Goal: Task Accomplishment & Management: Use online tool/utility

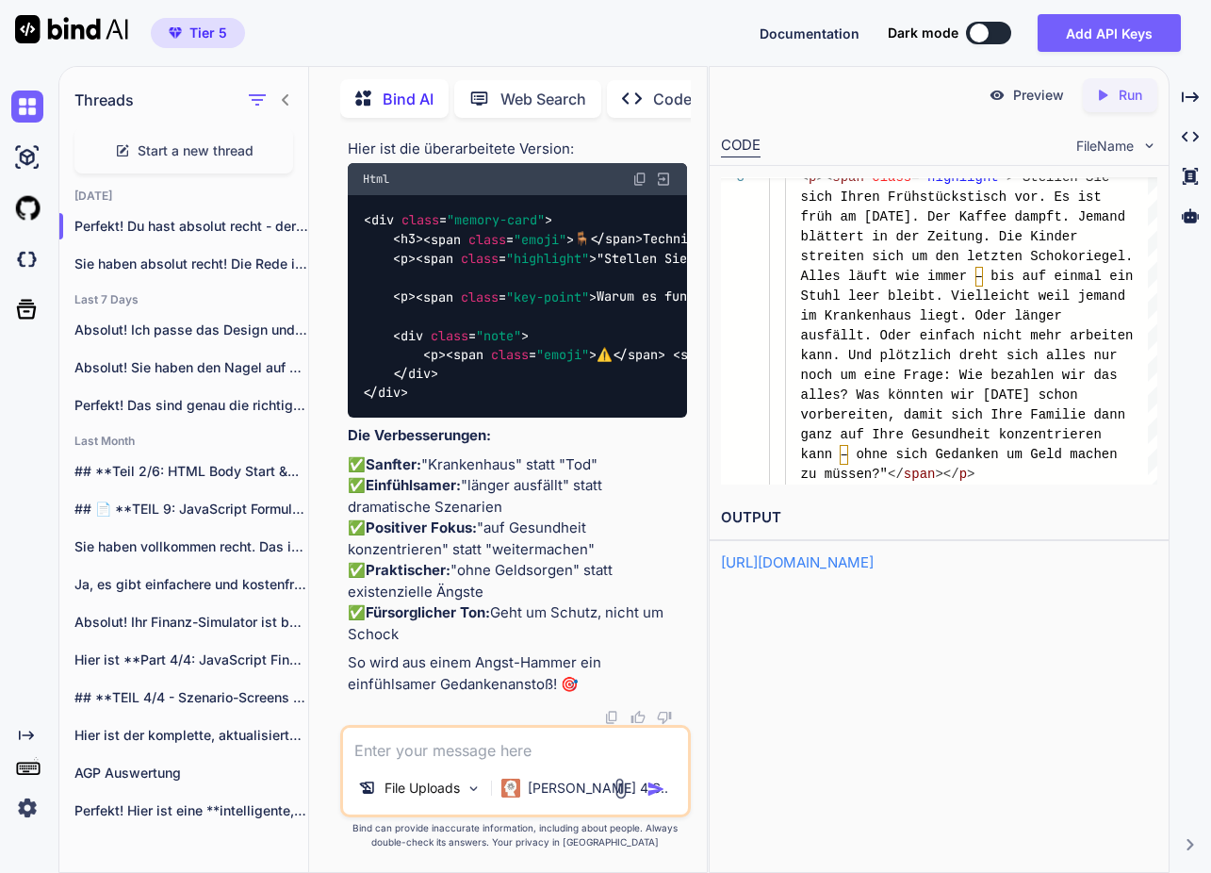
scroll to position [197776, 0]
click at [1124, 92] on p "Run" at bounding box center [1131, 95] width 24 height 19
click at [1044, 93] on p "Preview" at bounding box center [1038, 95] width 51 height 19
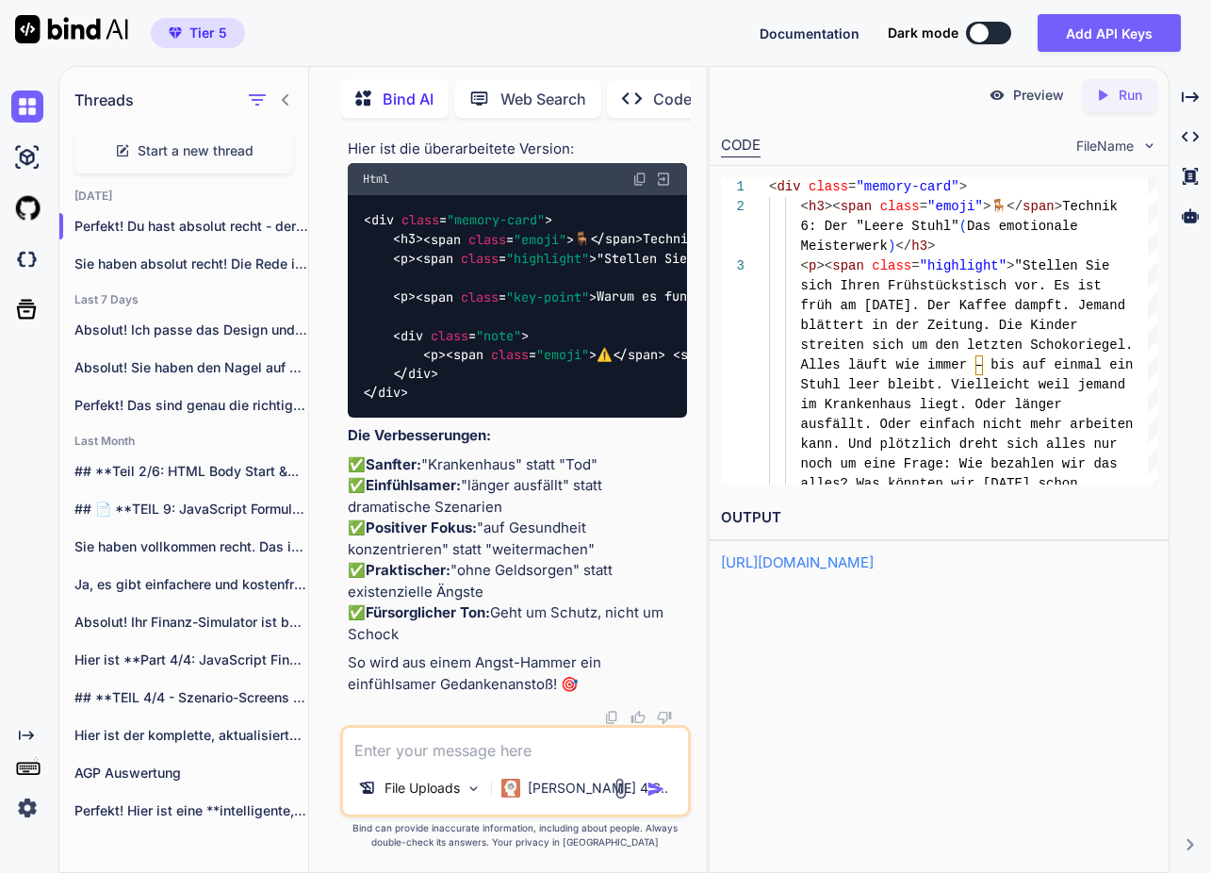
scroll to position [0, 0]
click at [467, 747] on textarea at bounding box center [515, 745] width 345 height 34
type textarea "bitte den gesamtcode"
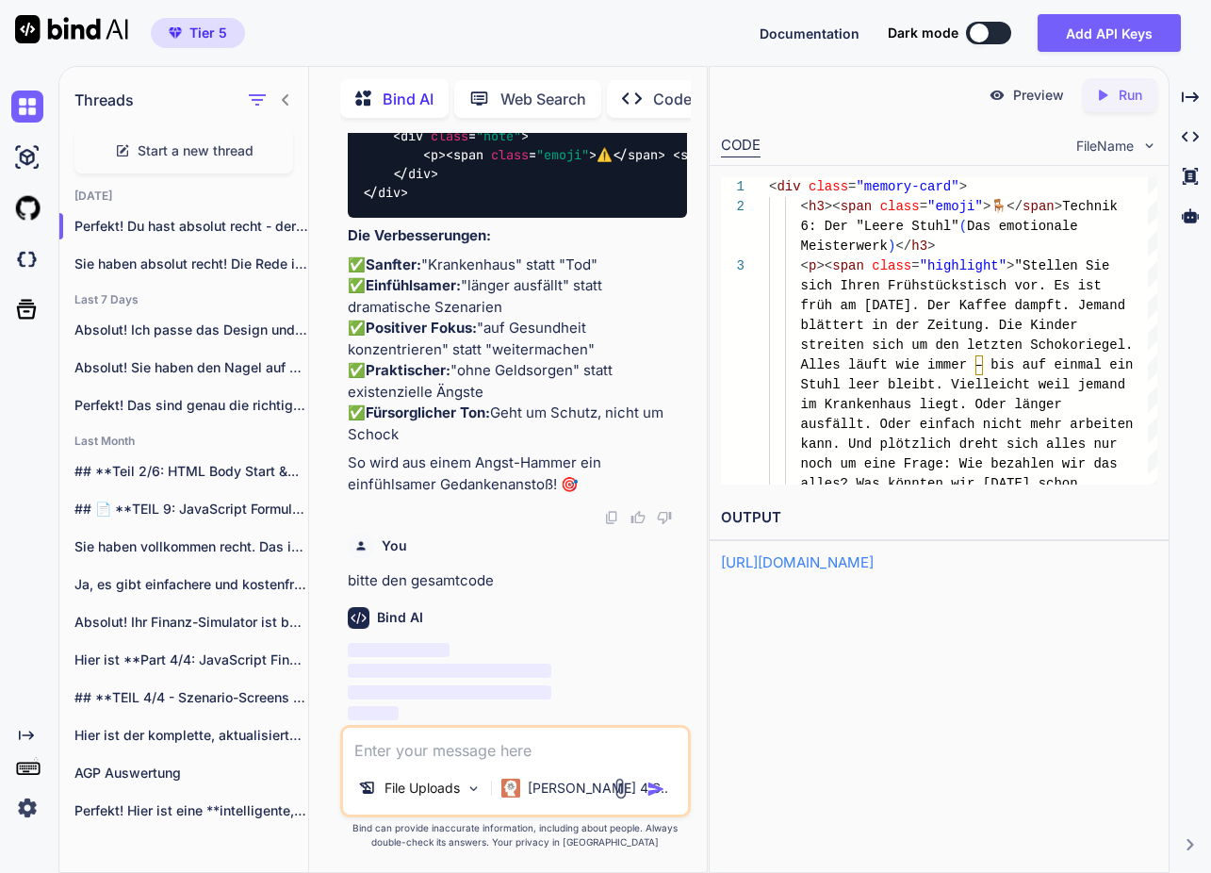
scroll to position [198413, 0]
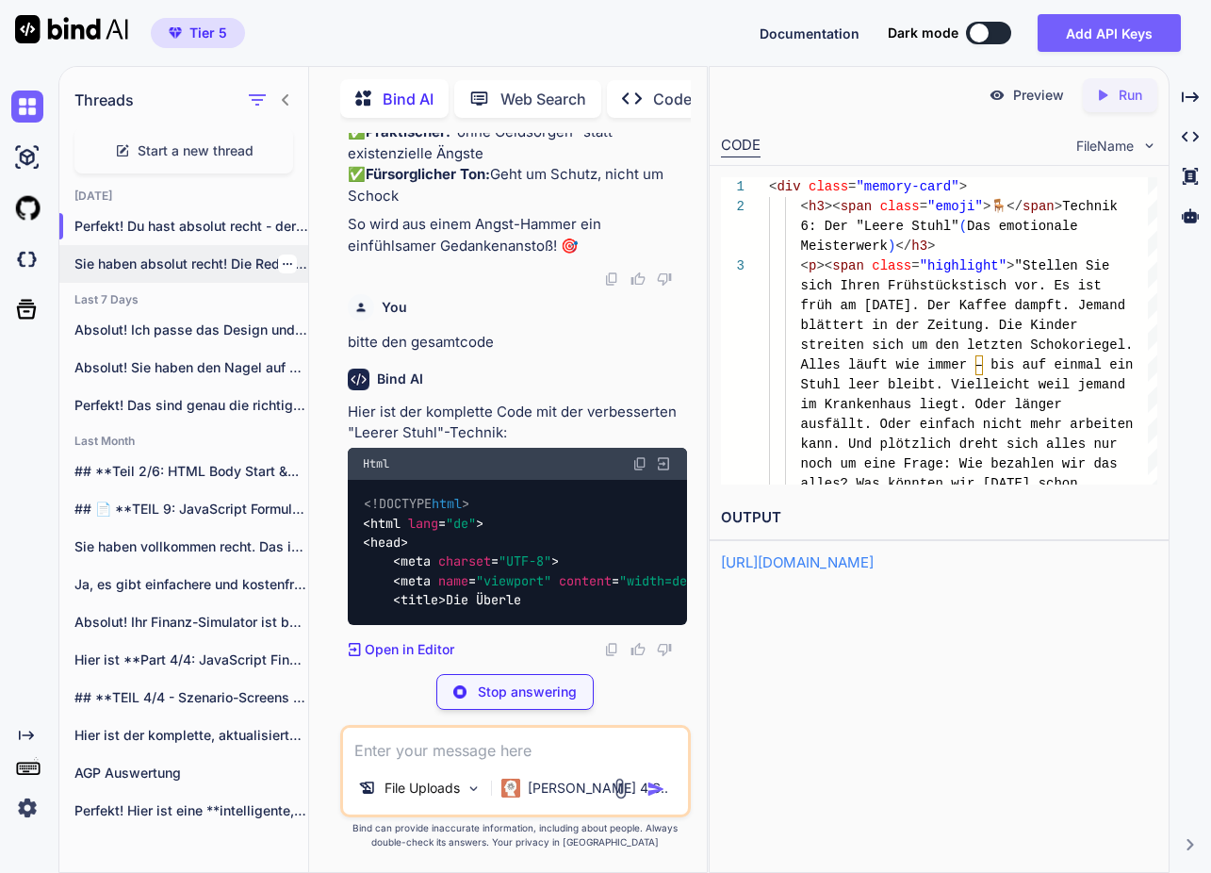
click at [173, 258] on p "Sie haben absolut recht! Die Rede ist zu..." at bounding box center [191, 264] width 234 height 19
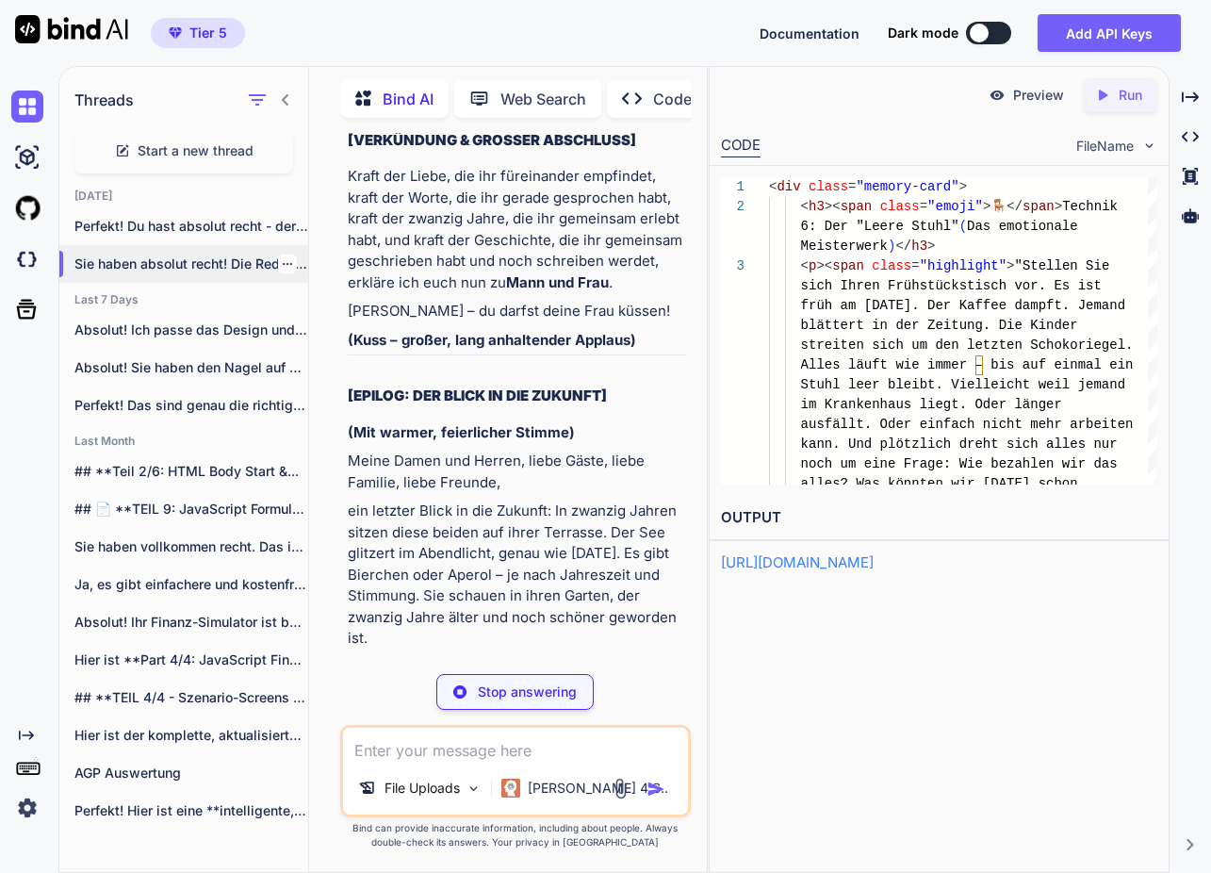
scroll to position [49897, 0]
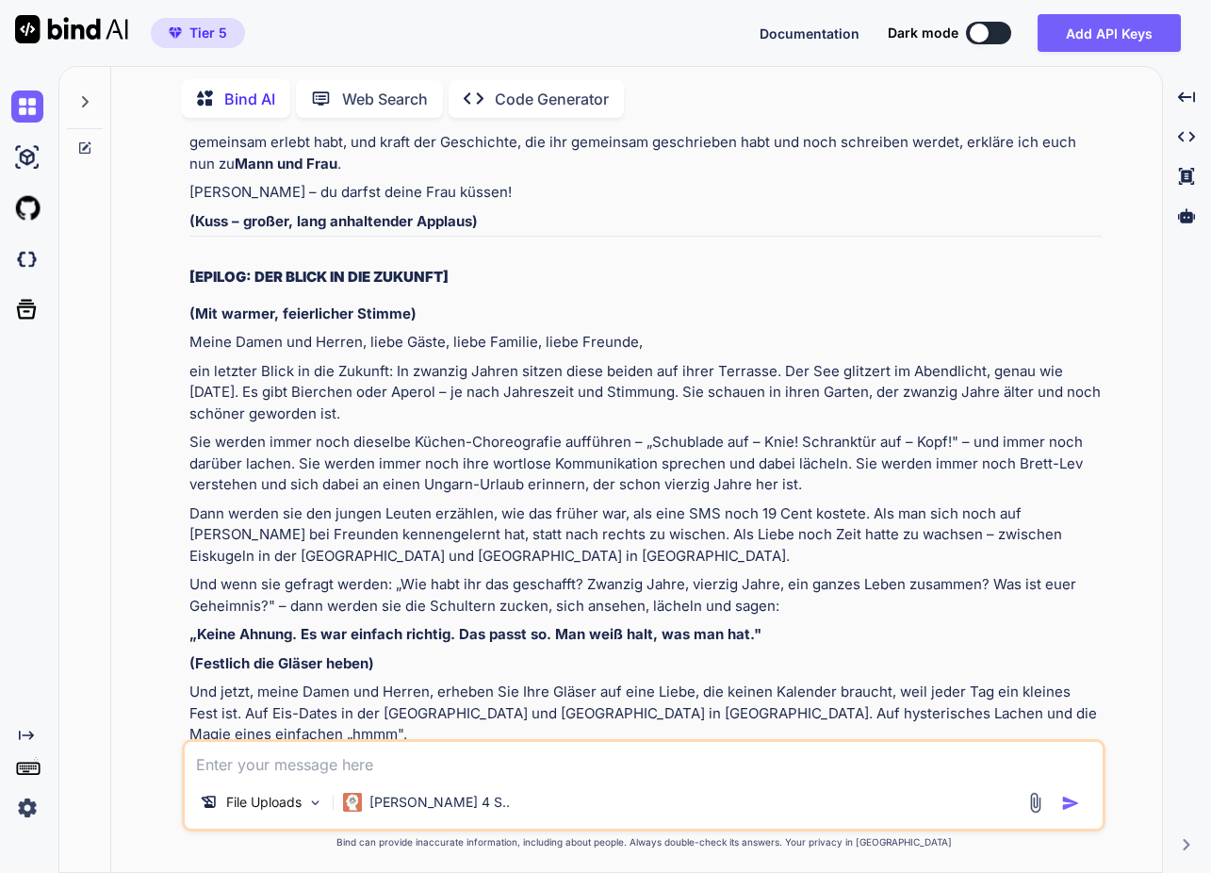
scroll to position [28085, 0]
type textarea "x"
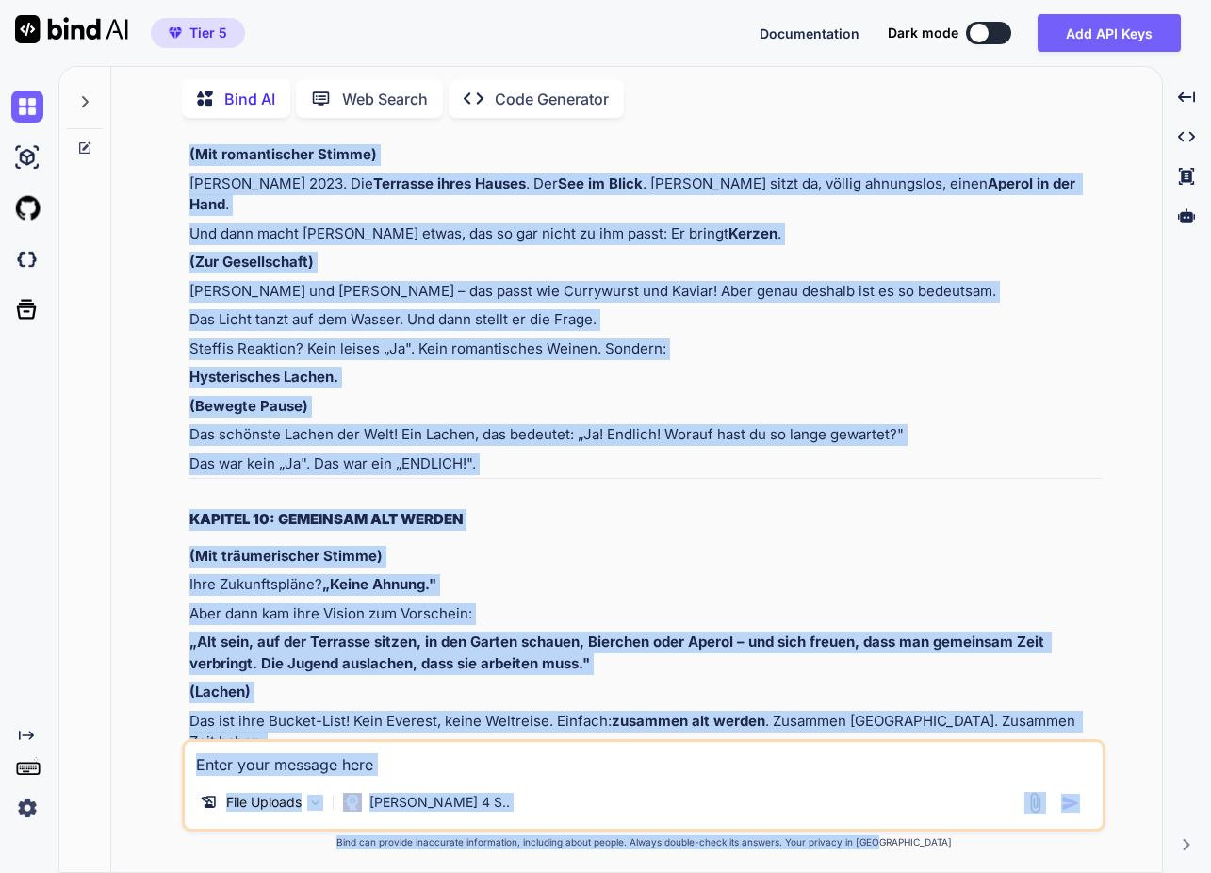
scroll to position [34032, 0]
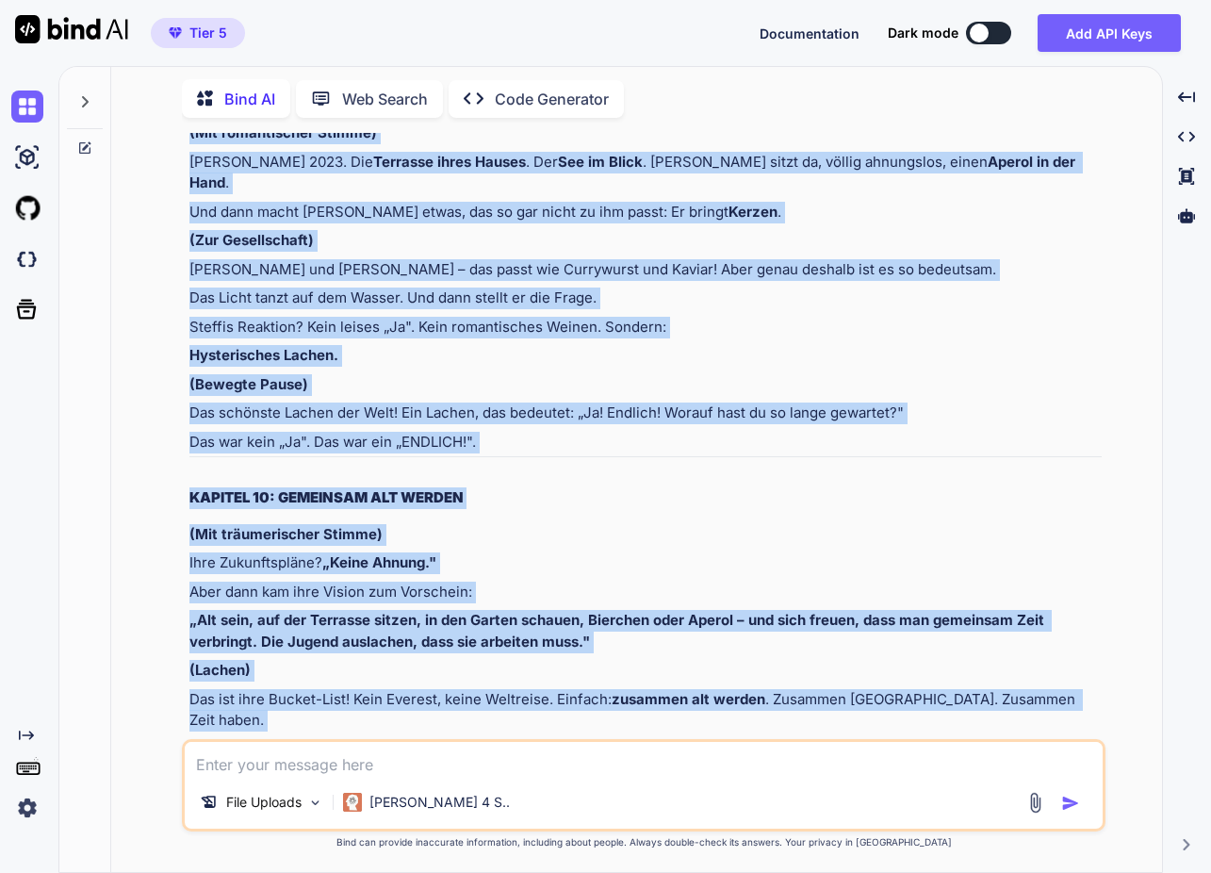
drag, startPoint x: 190, startPoint y: 259, endPoint x: 745, endPoint y: 674, distance: 692.3
copy div "Lore ipsumdo Sitametconsectet ad 80 Elitsedd - Eiu temporincidi Utlabor (Etd Ma…"
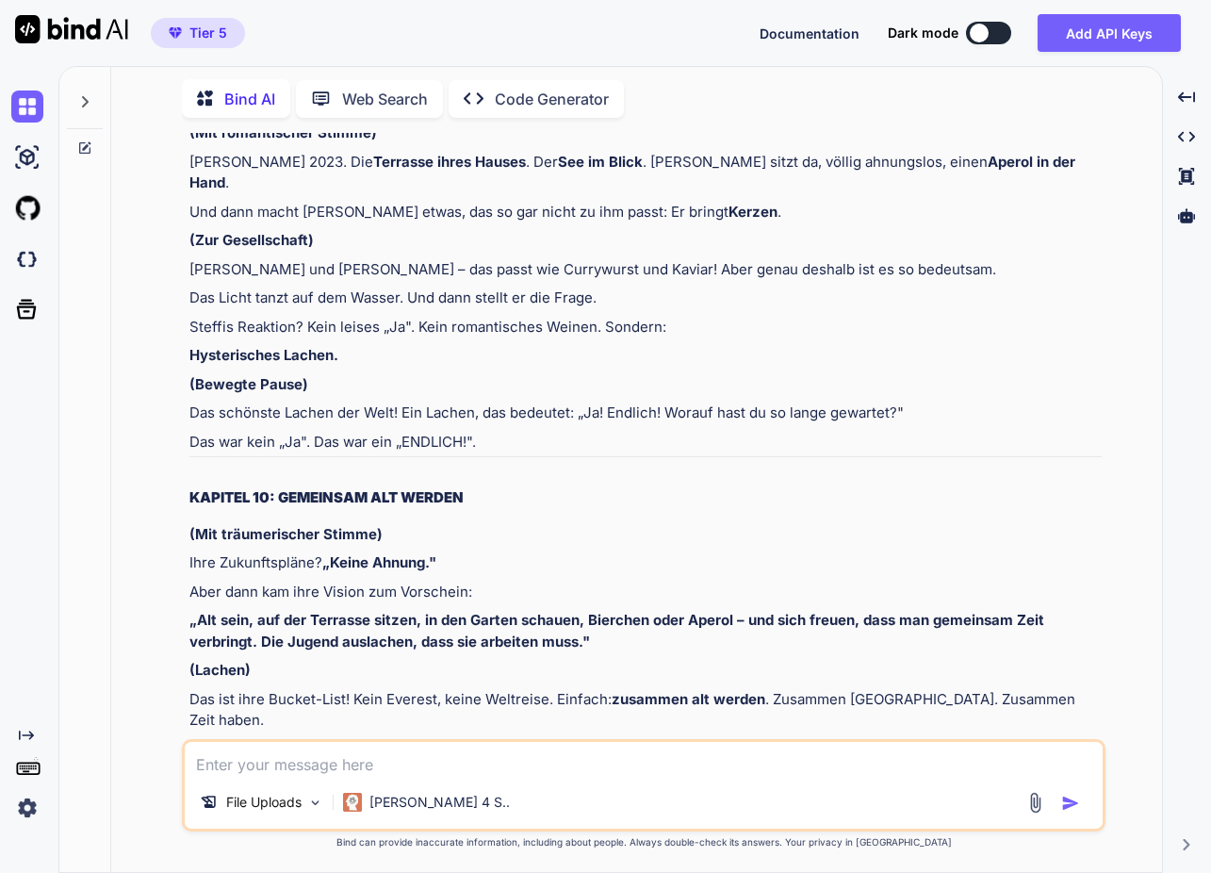
click at [328, 763] on textarea at bounding box center [644, 759] width 918 height 34
type textarea "w"
type textarea "x"
type textarea "wi"
type textarea "x"
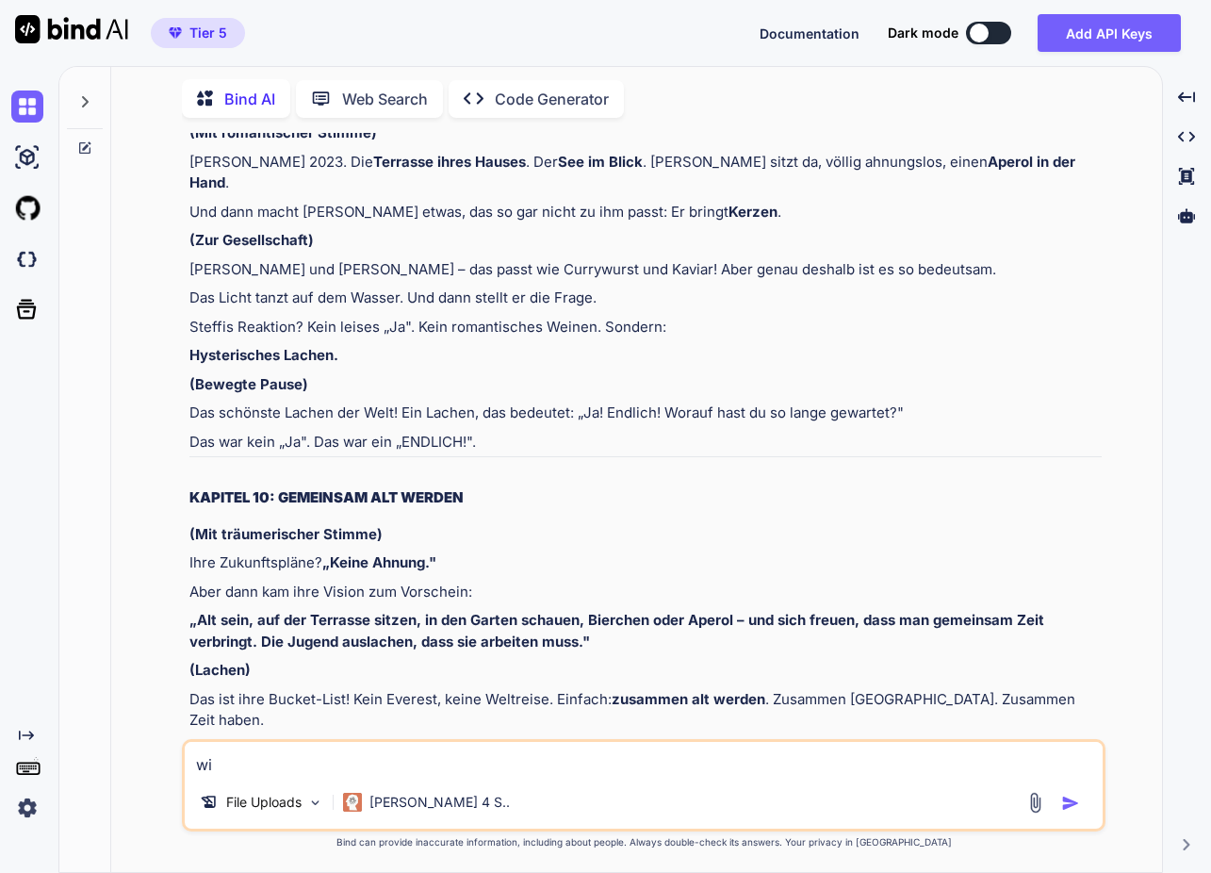
type textarea "wie"
type textarea "x"
type textarea "wie"
type textarea "x"
type textarea "wie l"
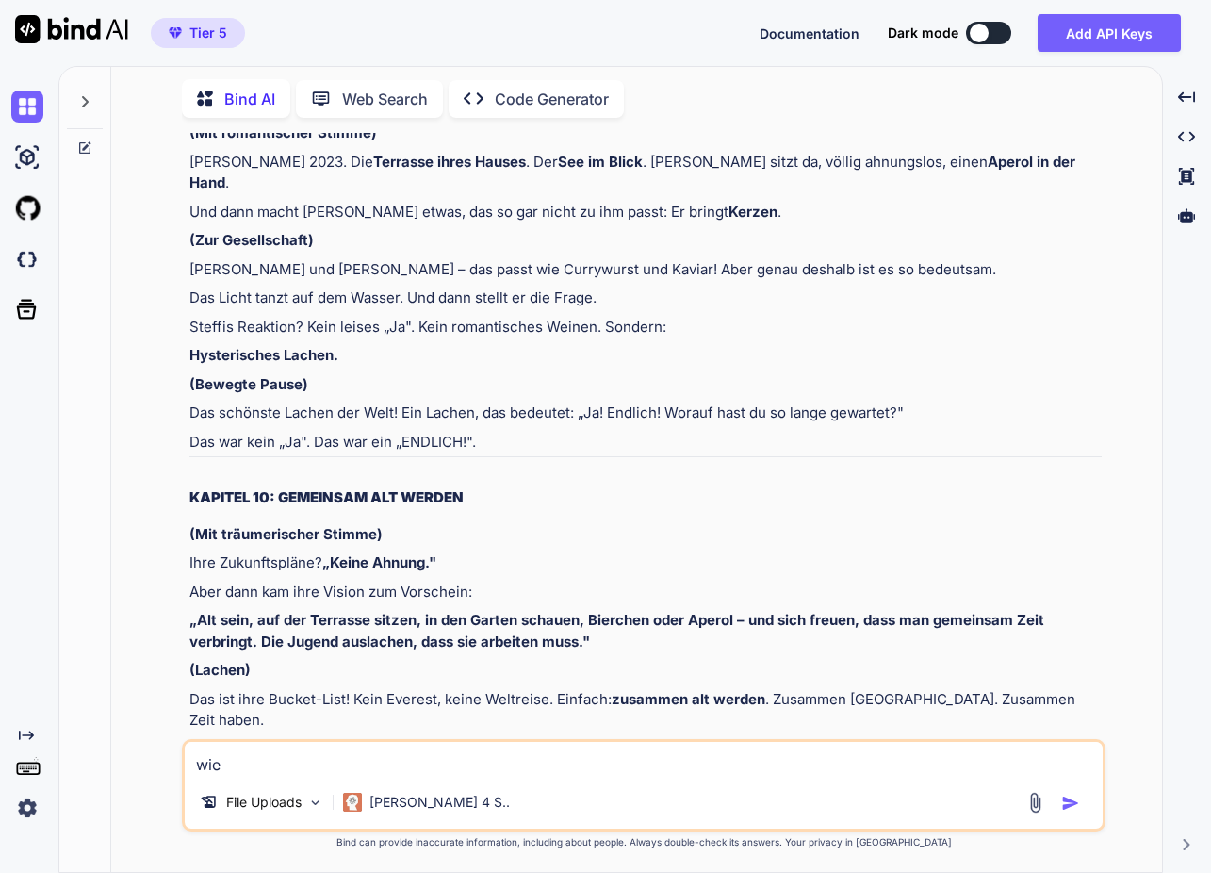
type textarea "x"
type textarea "wie la"
type textarea "x"
type textarea "wie lan"
type textarea "x"
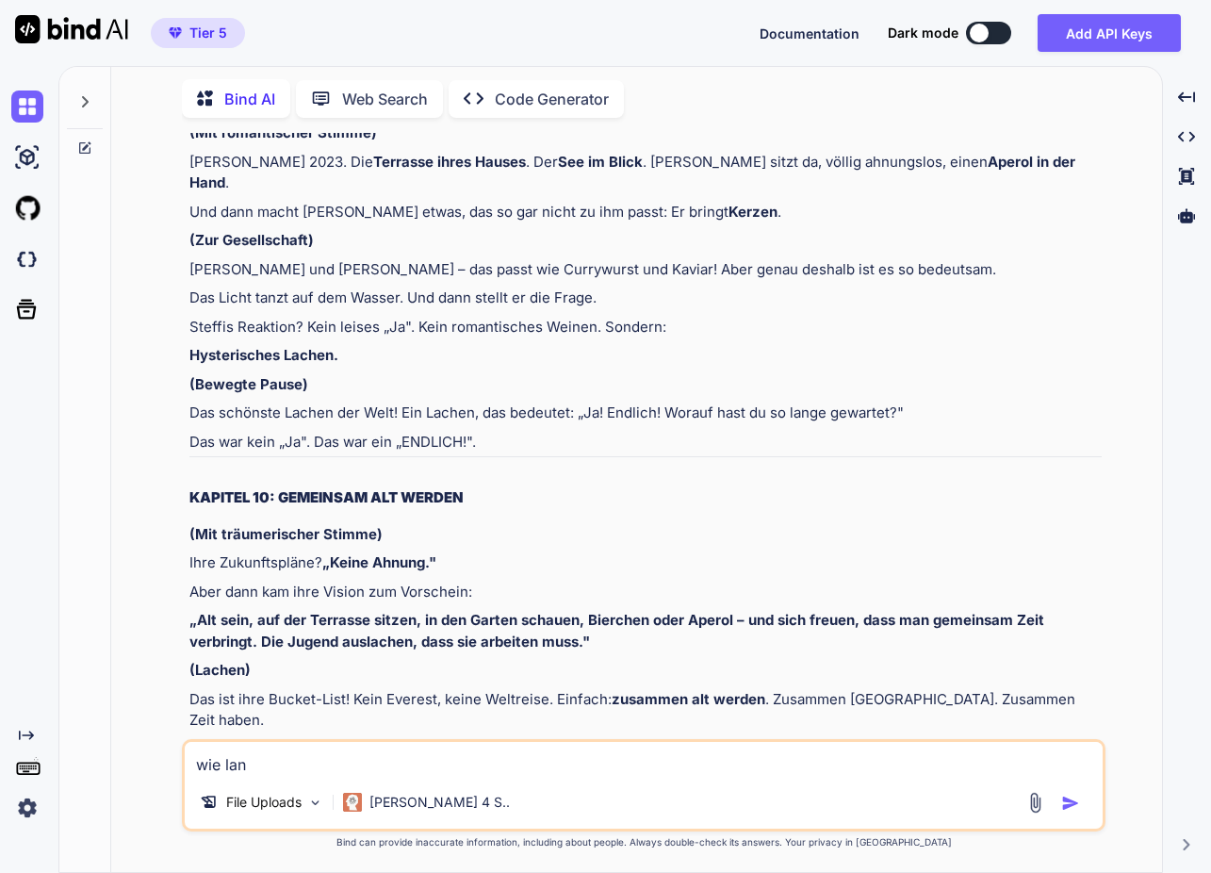
type textarea "wie lan"
type textarea "x"
type textarea "wie lan"
type textarea "x"
type textarea "wie lang"
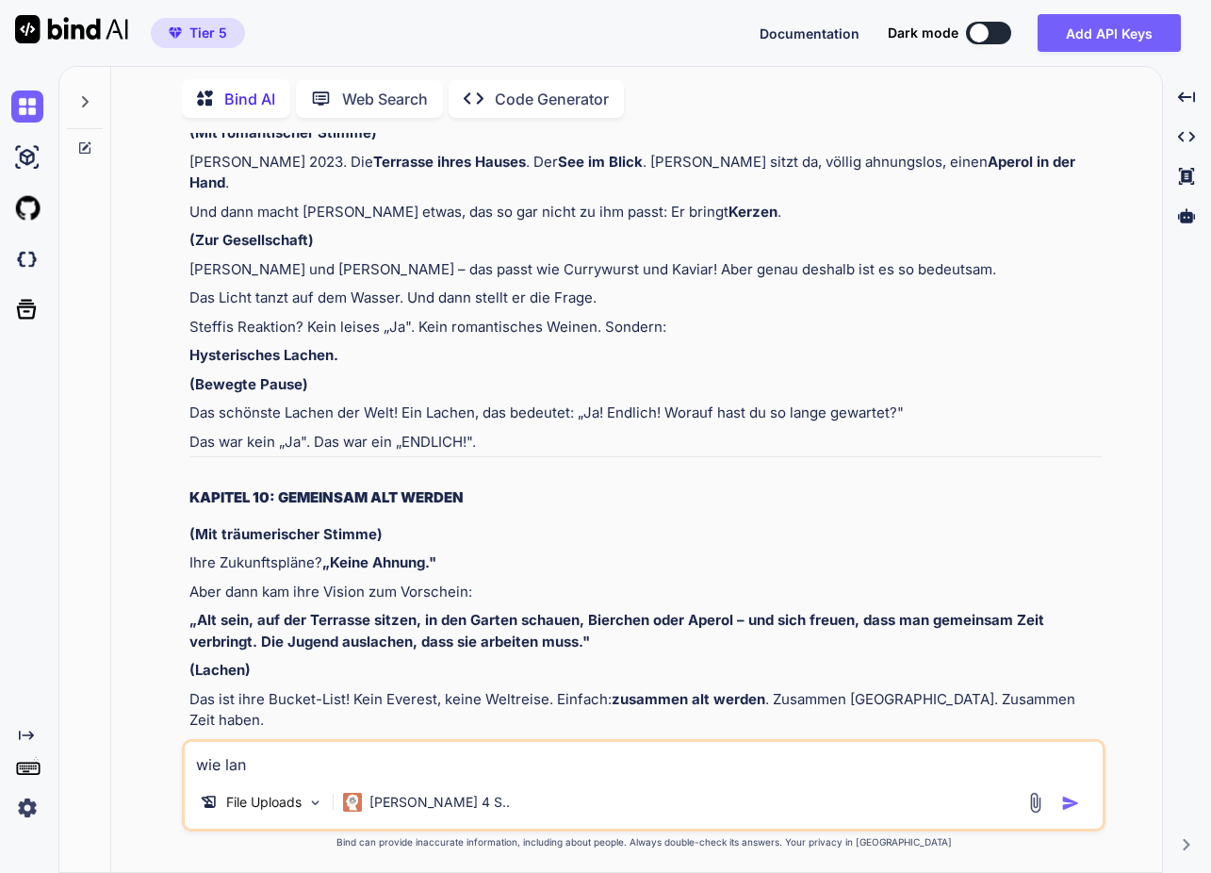
type textarea "x"
type textarea "wie lang"
type textarea "x"
type textarea "wie lang d"
type textarea "x"
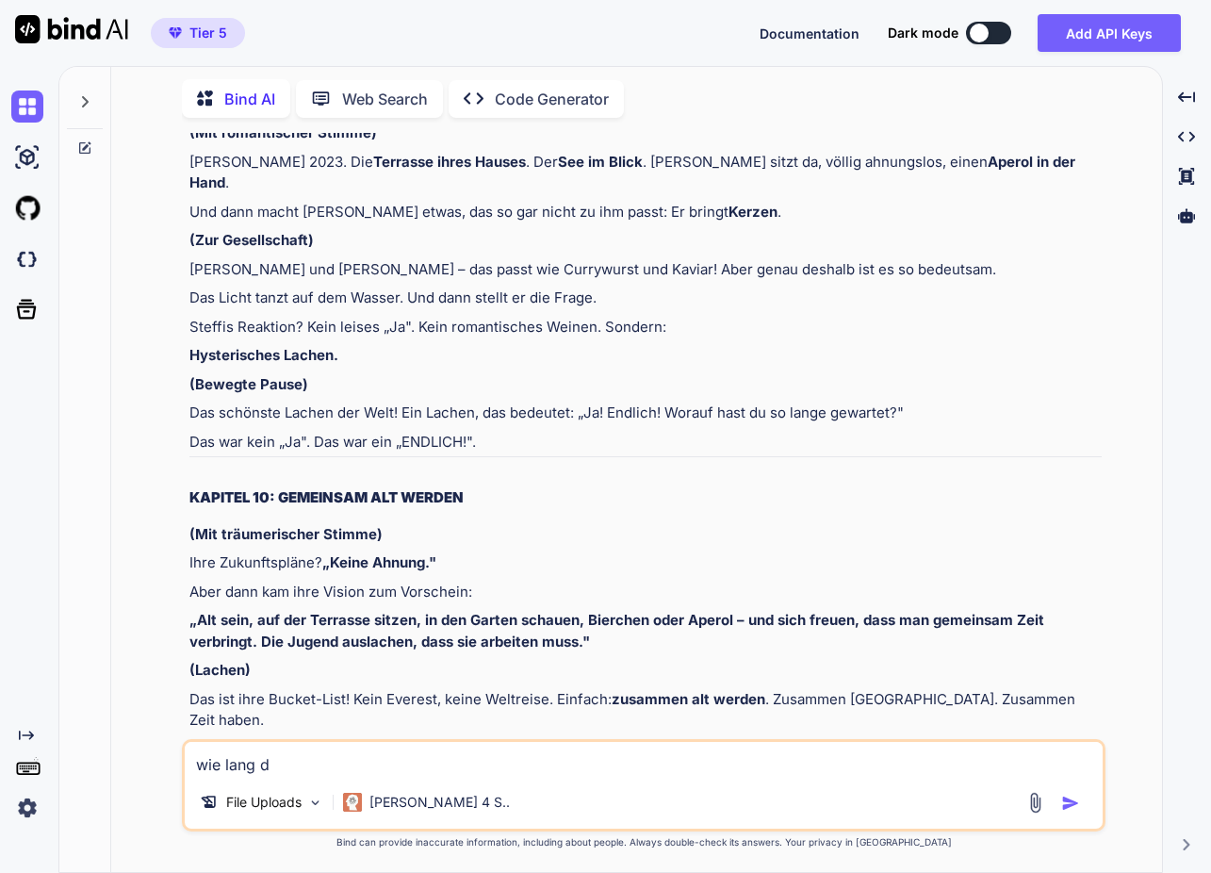
type textarea "wie lang da"
type textarea "x"
type textarea "wie lang dau"
type textarea "x"
type textarea "wie lang daue"
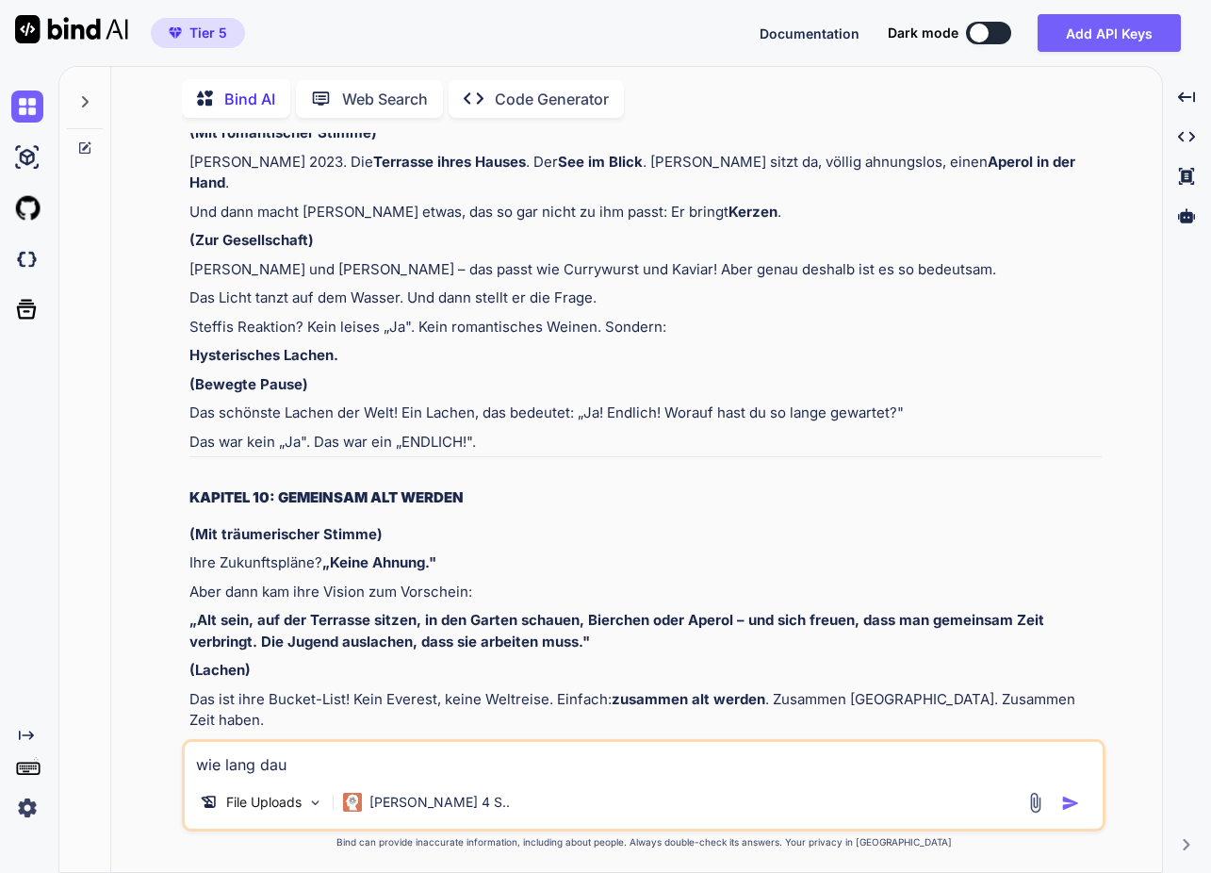
type textarea "x"
type textarea "wie lang dauer"
type textarea "x"
type textarea "wie lang Dauer"
type textarea "x"
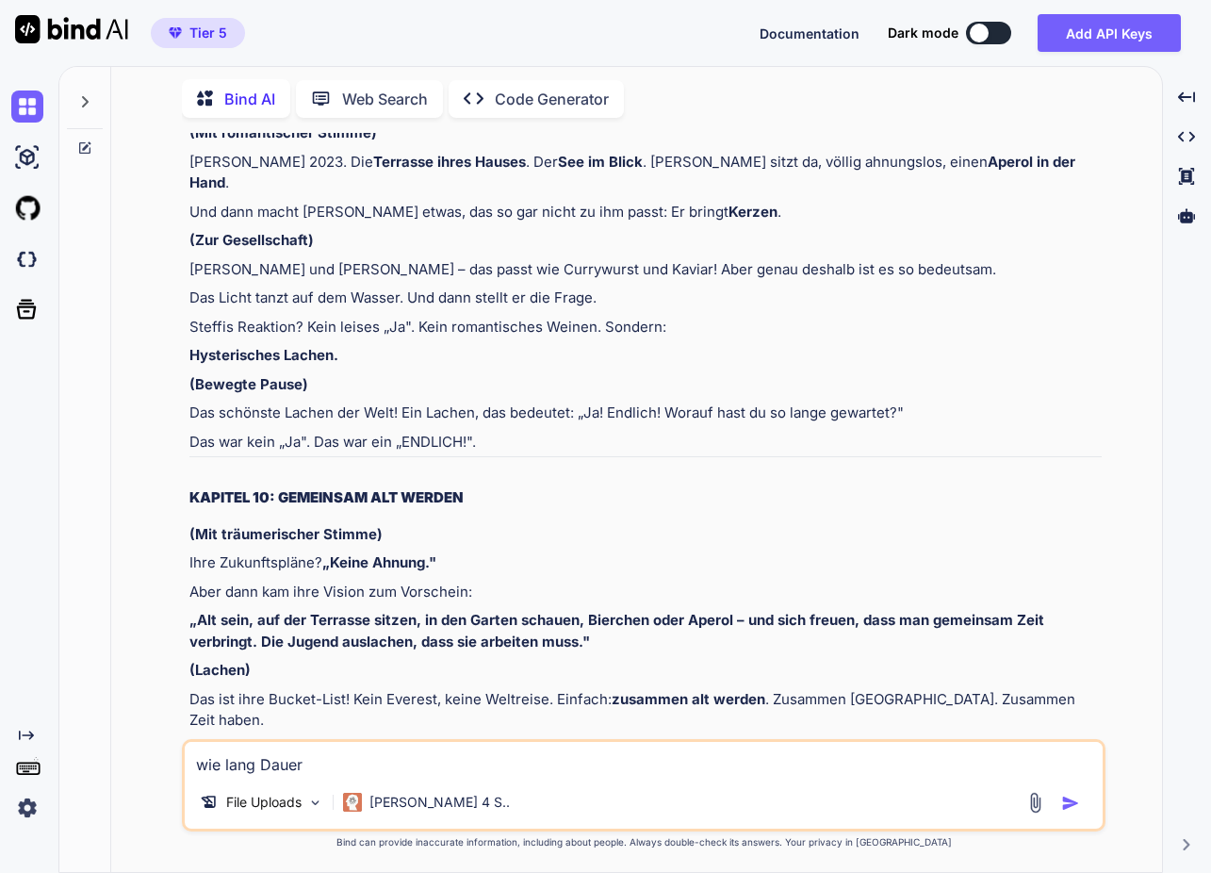
type textarea "wie lang Dauer"
type textarea "x"
type textarea "wie lang Daue"
type textarea "x"
type textarea "wie lang Dau"
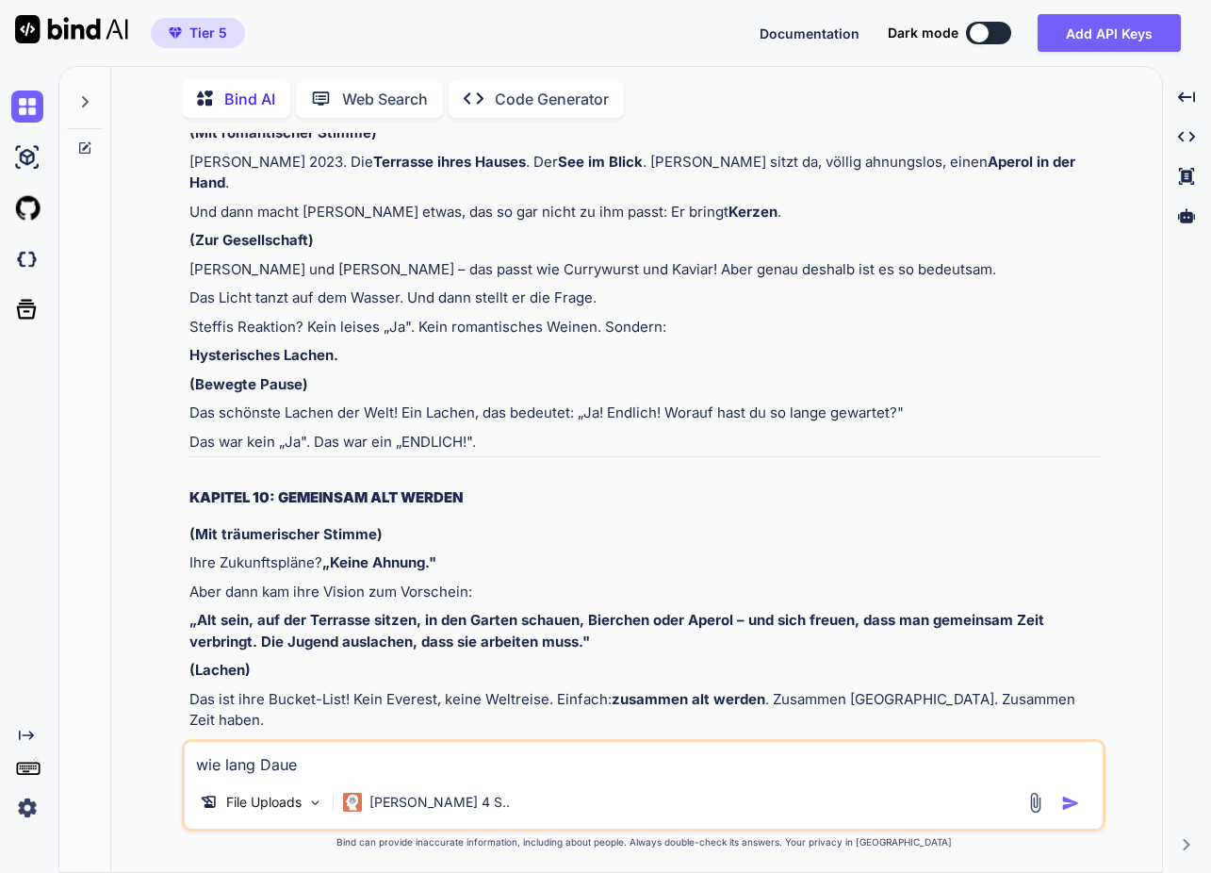
type textarea "x"
type textarea "wie lang Da"
type textarea "x"
type textarea "wie lang D"
type textarea "x"
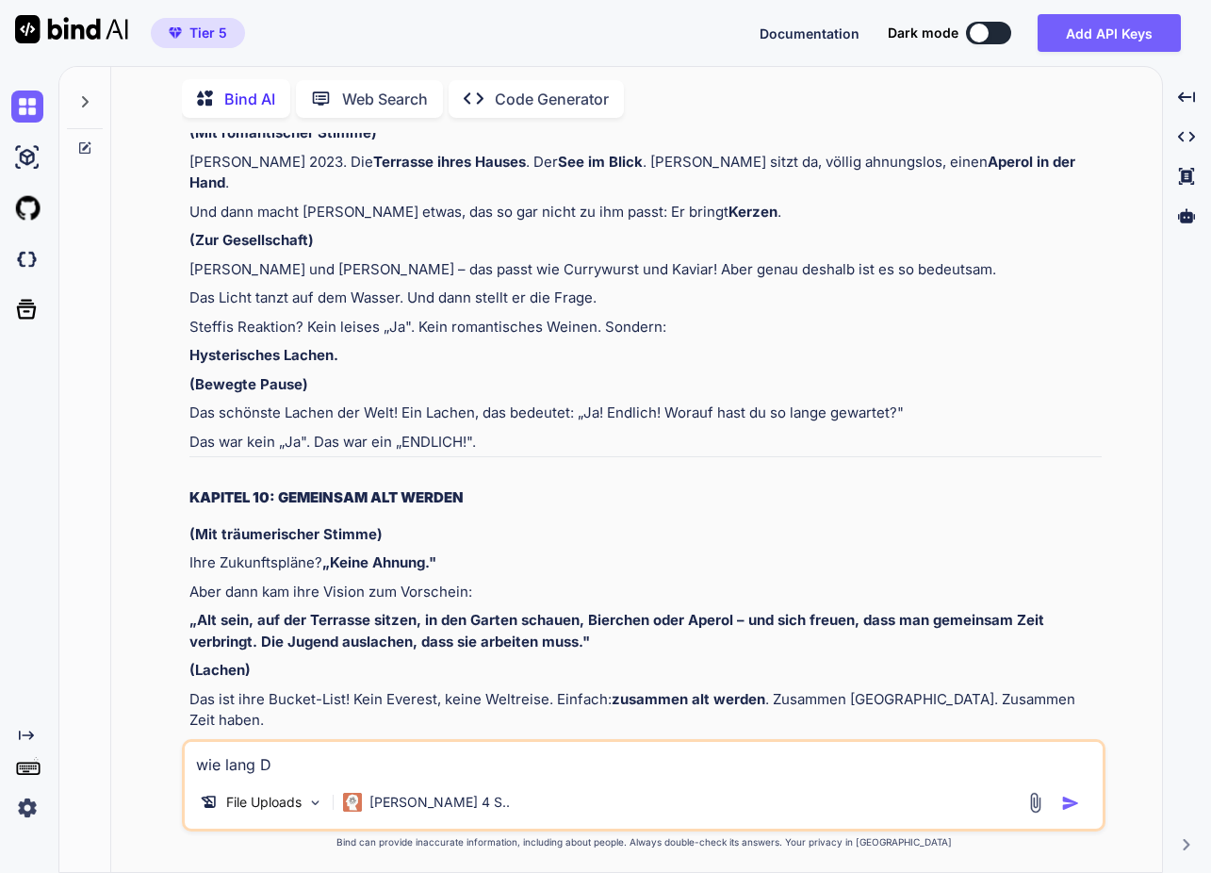
type textarea "wie lang"
type textarea "x"
type textarea "wie lang d"
type textarea "x"
type textarea "wie lang da"
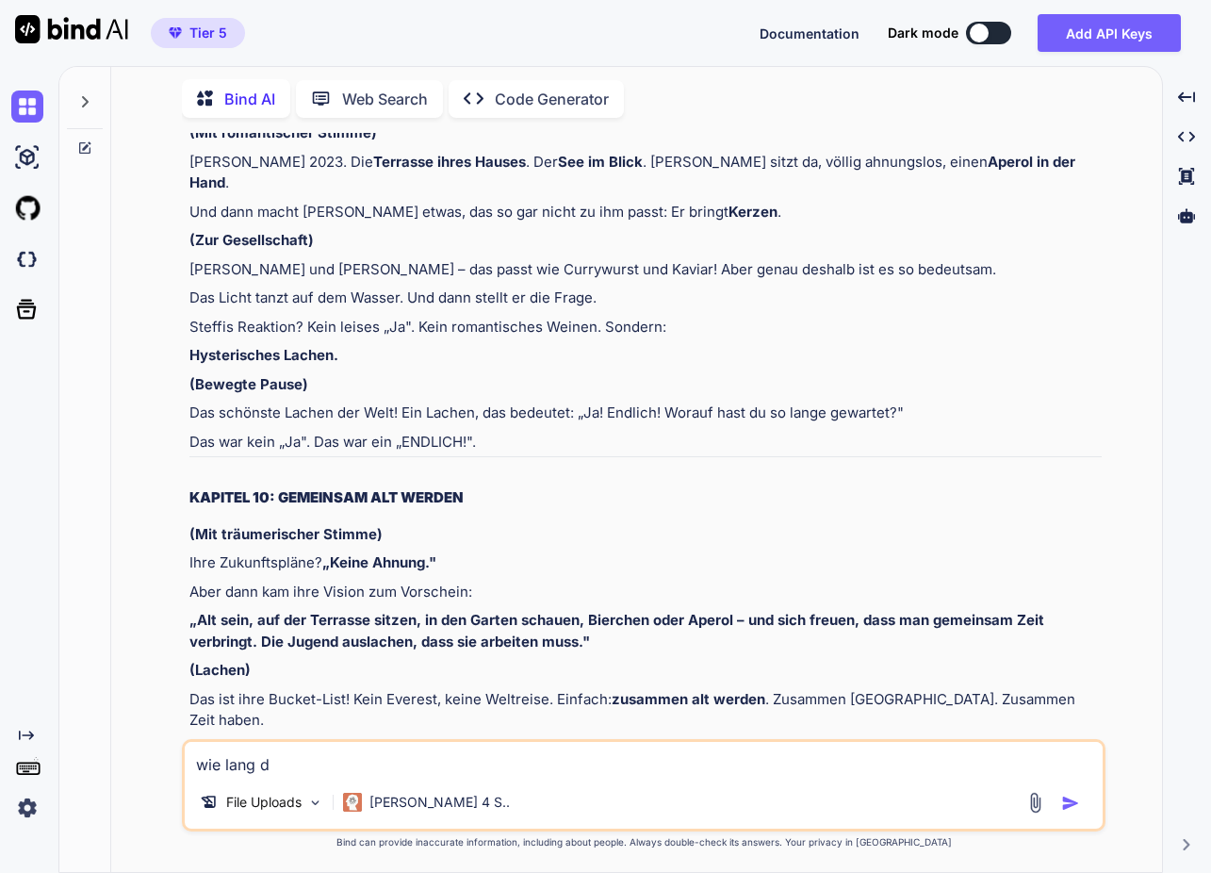
type textarea "x"
type textarea "wie lang dau"
type textarea "x"
type textarea "wie lang daue"
type textarea "x"
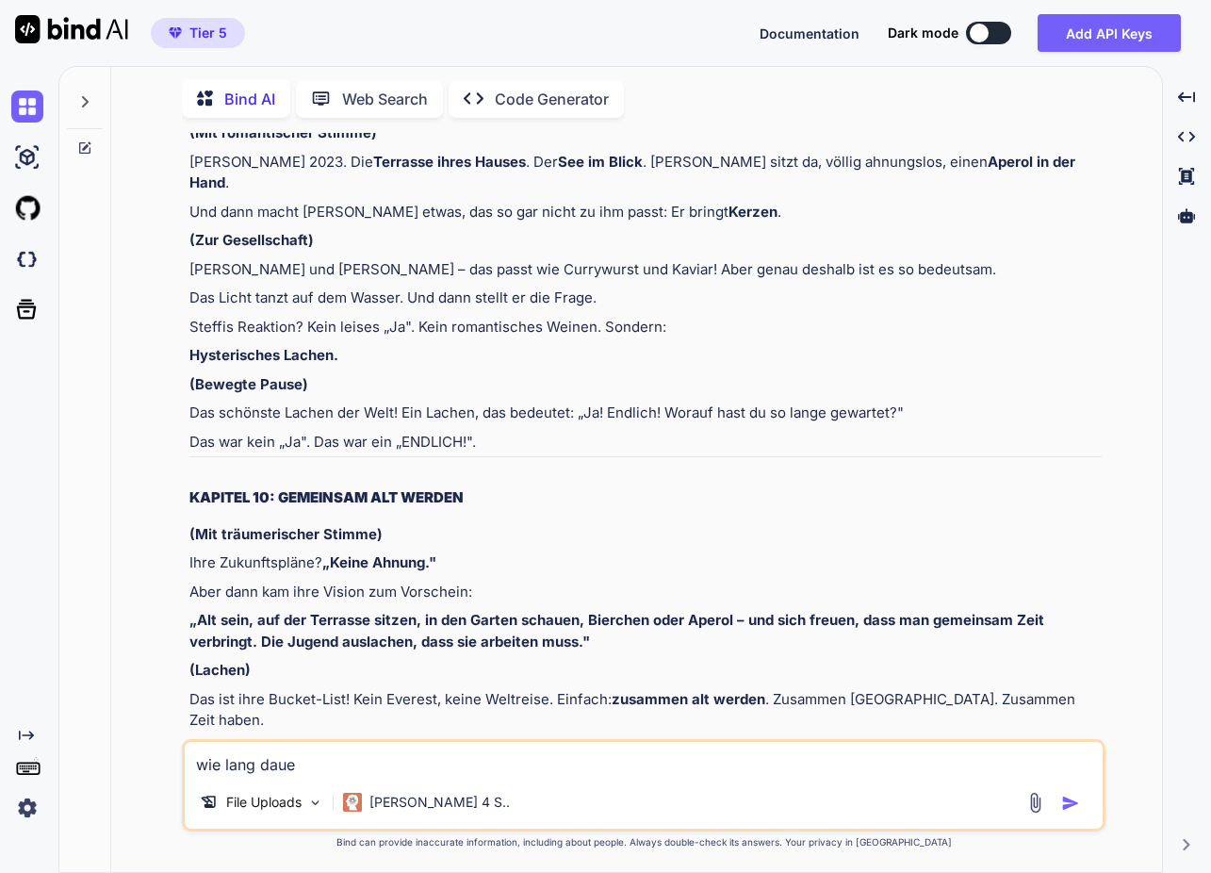
type textarea "wie lang dauer"
type textarea "x"
type textarea "wie lang dauer"
type textarea "x"
type textarea "wie lang dauer d"
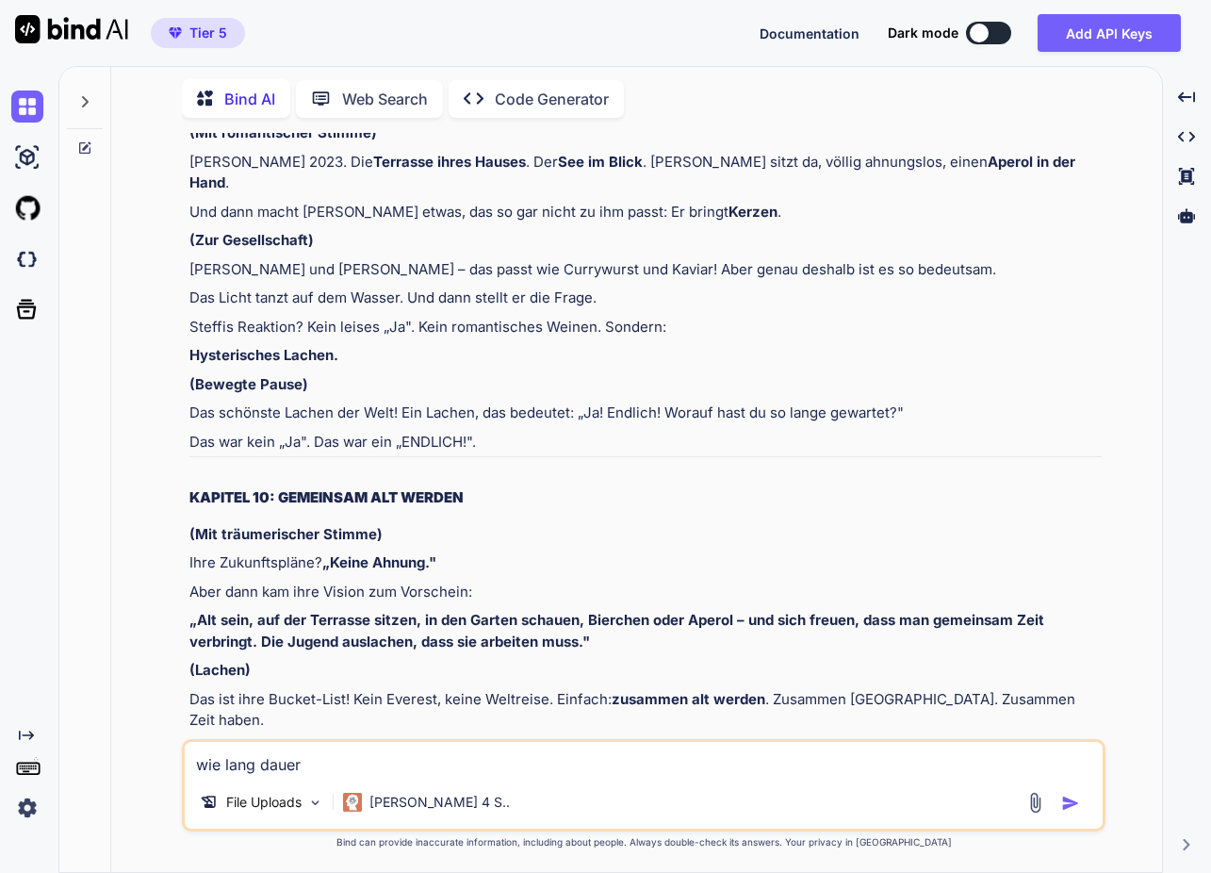
type textarea "x"
type textarea "wie lang dauer di"
type textarea "x"
type textarea "wie lang dauer die"
type textarea "x"
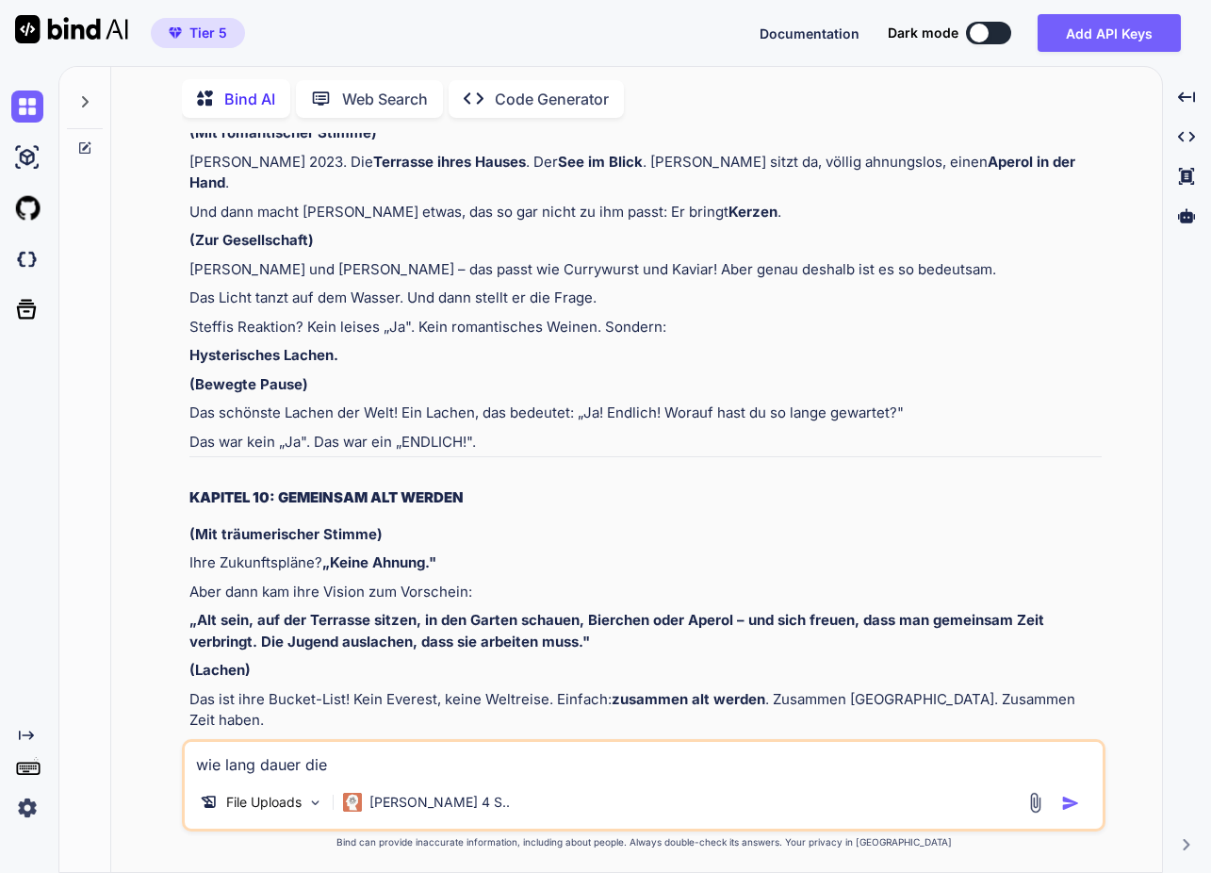
type textarea "wie lang dauer di"
type textarea "x"
type textarea "wie lang dauer d"
type textarea "x"
type textarea "wie lang dauer"
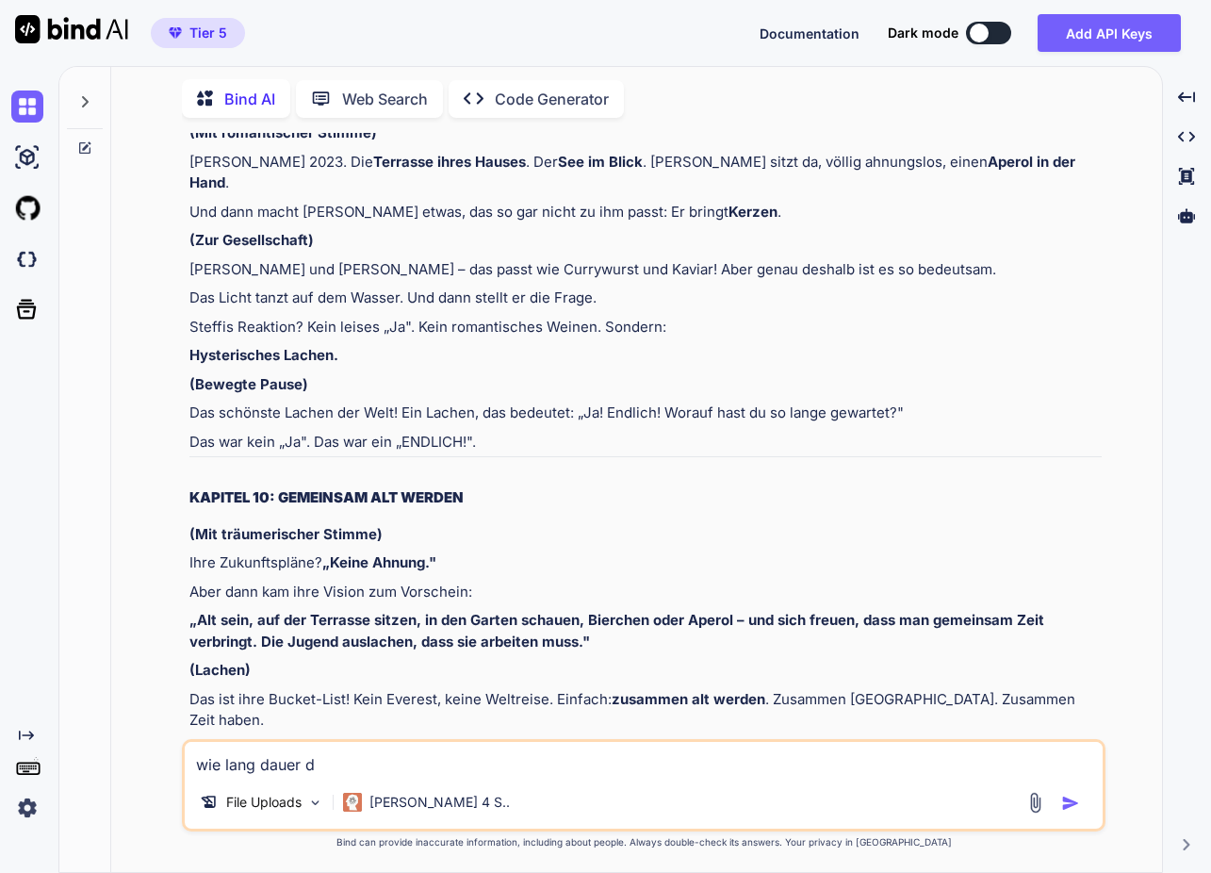
type textarea "x"
type textarea "wie lang dauer"
type textarea "x"
type textarea "wie lang dauert"
type textarea "x"
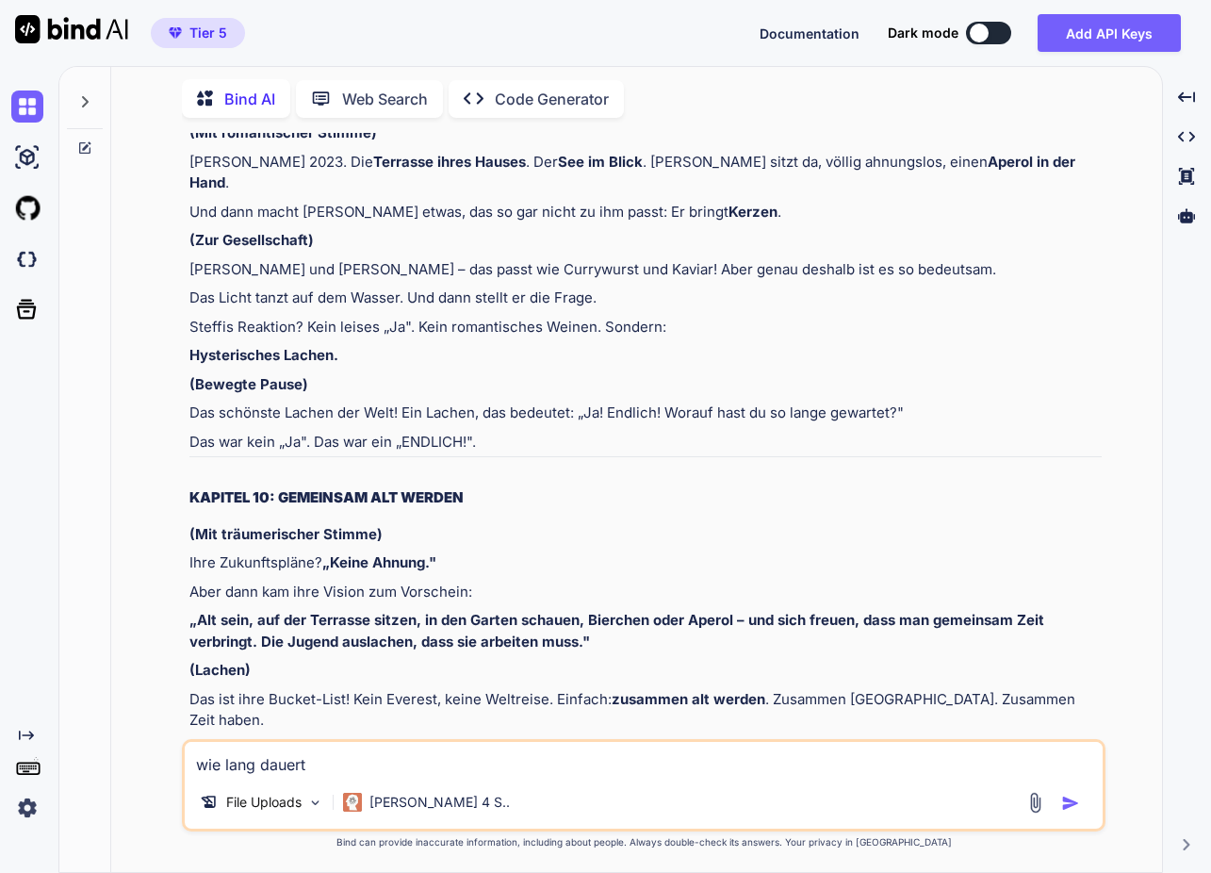
type textarea "wie lang dauert"
type textarea "x"
type textarea "wie lang dauert d"
type textarea "x"
type textarea "wie lang dauert di"
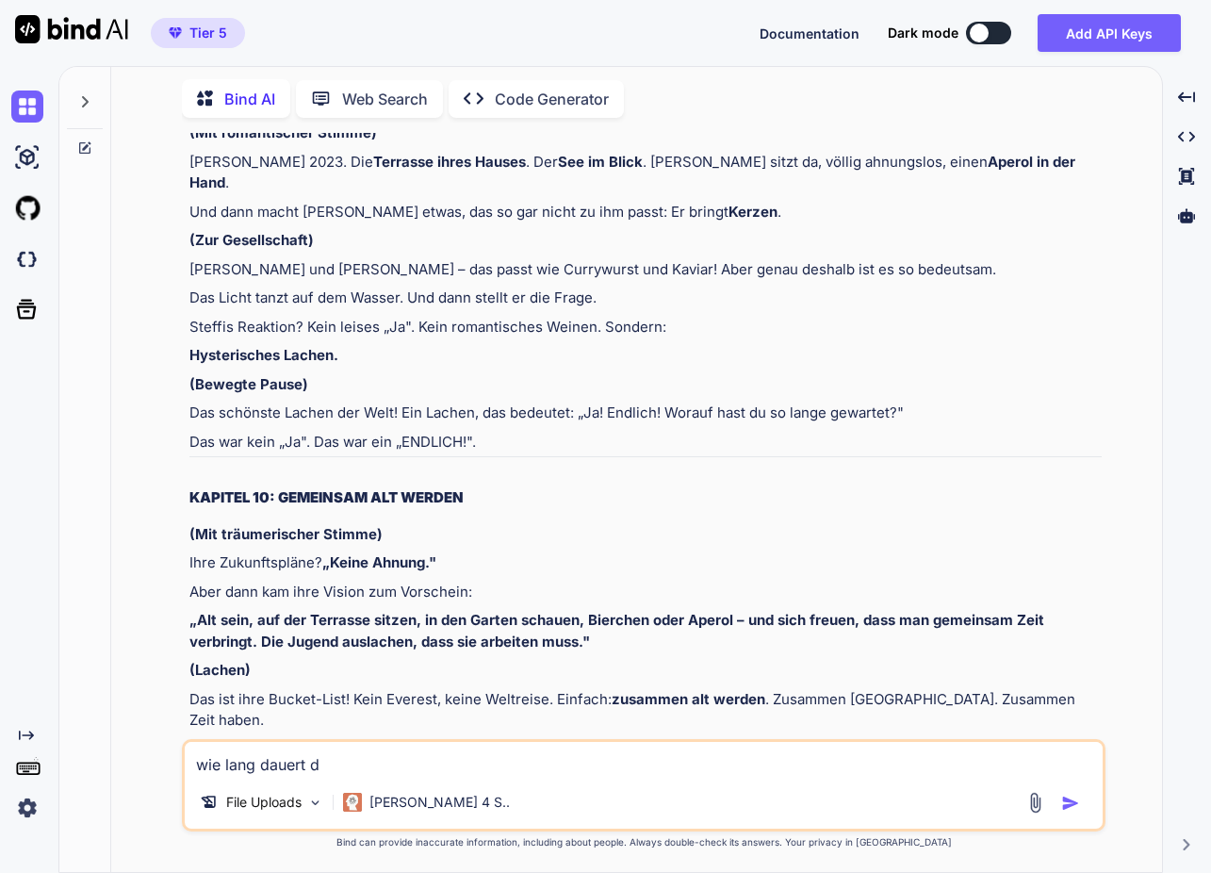
type textarea "x"
type textarea "wie lang dauert die"
type textarea "x"
type textarea "wie lang dauert die"
type textarea "x"
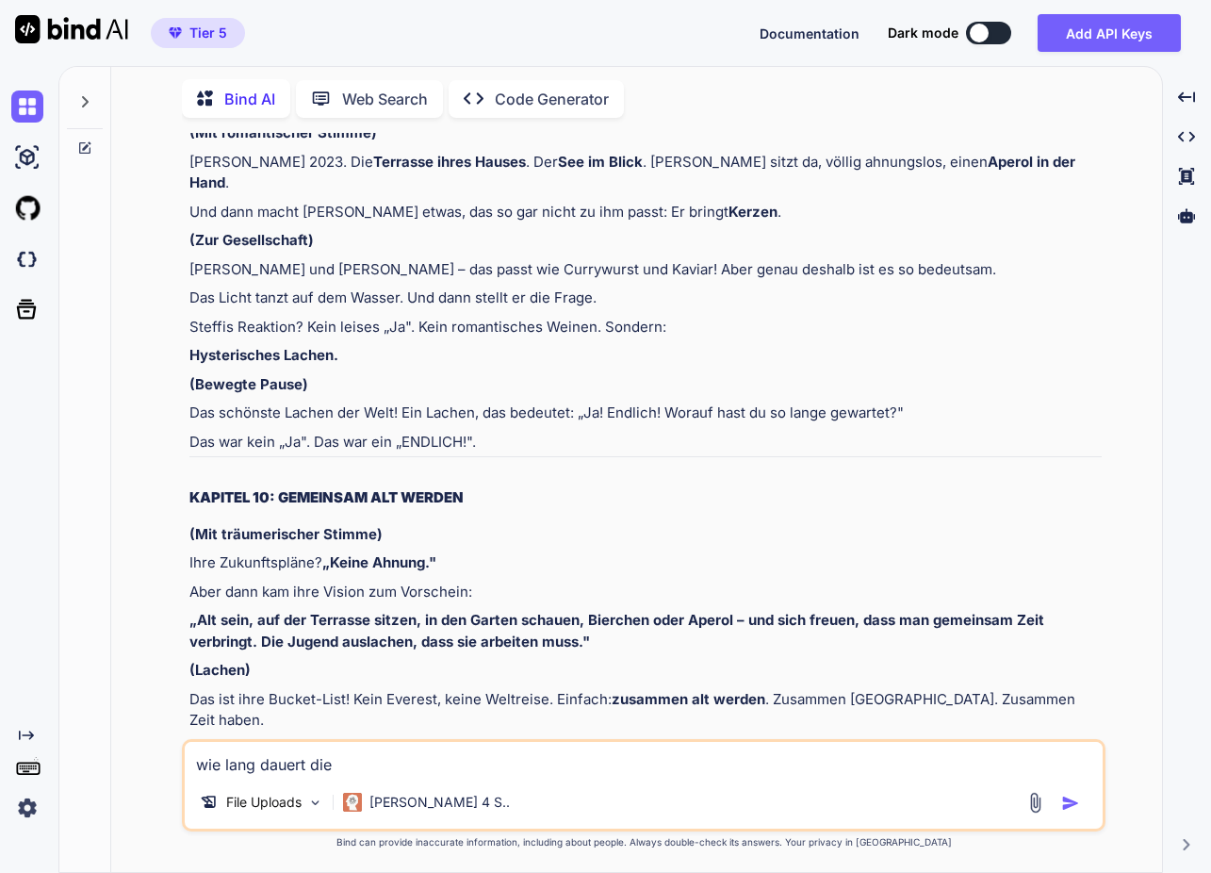
type textarea "wie lang dauert die r"
type textarea "x"
type textarea "wie lang dauert die re"
type textarea "x"
type textarea "wie lang dauert die red"
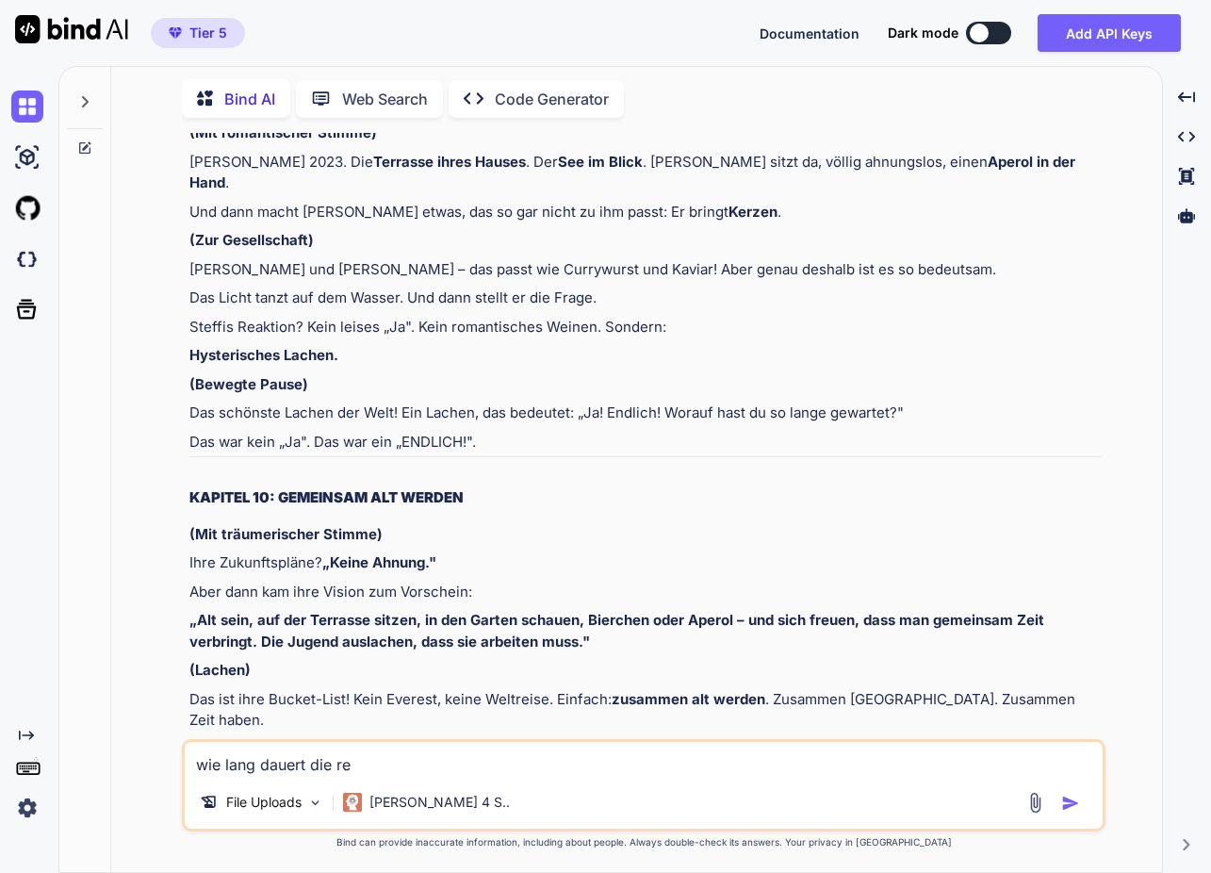
type textarea "x"
type textarea "wie lang dauert die rede"
type textarea "x"
type textarea "wie lang dauert die rede?"
type textarea "x"
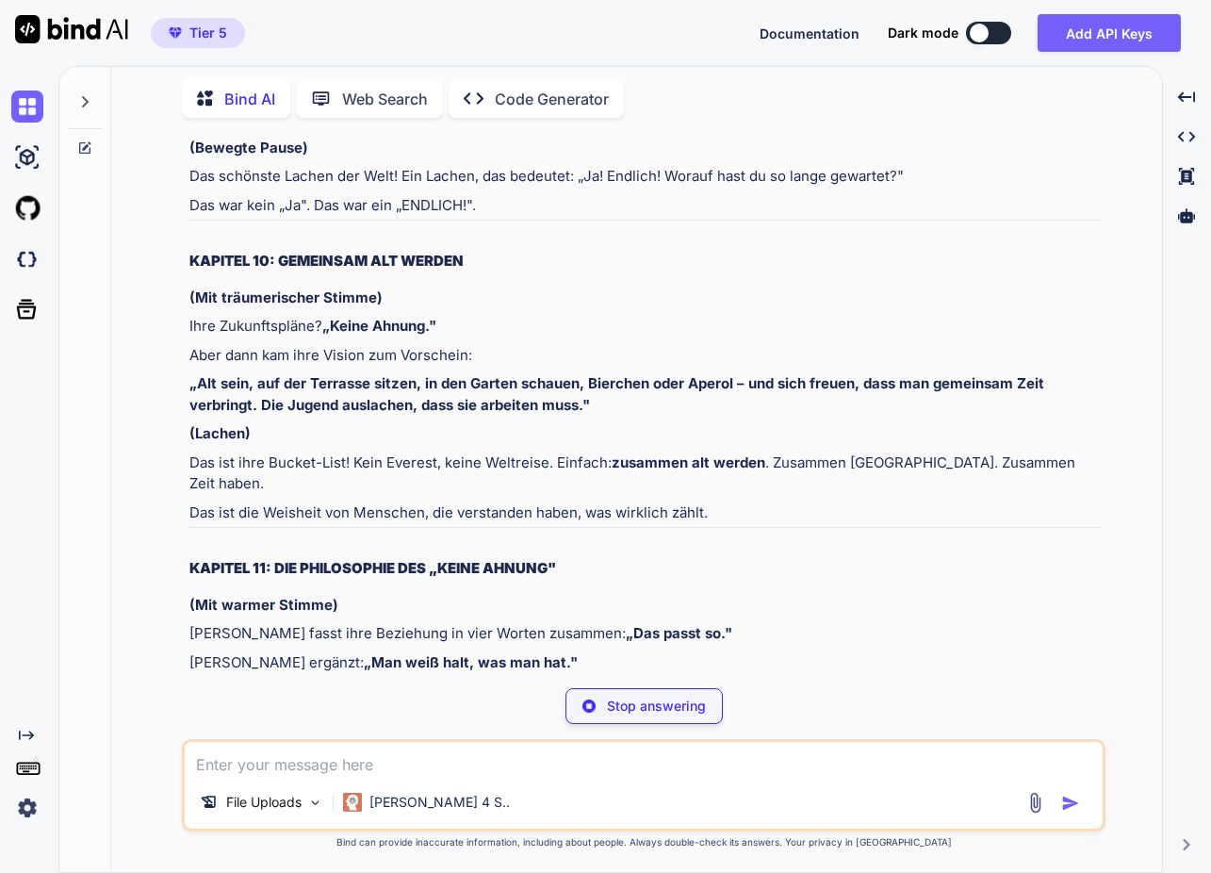
scroll to position [34268, 0]
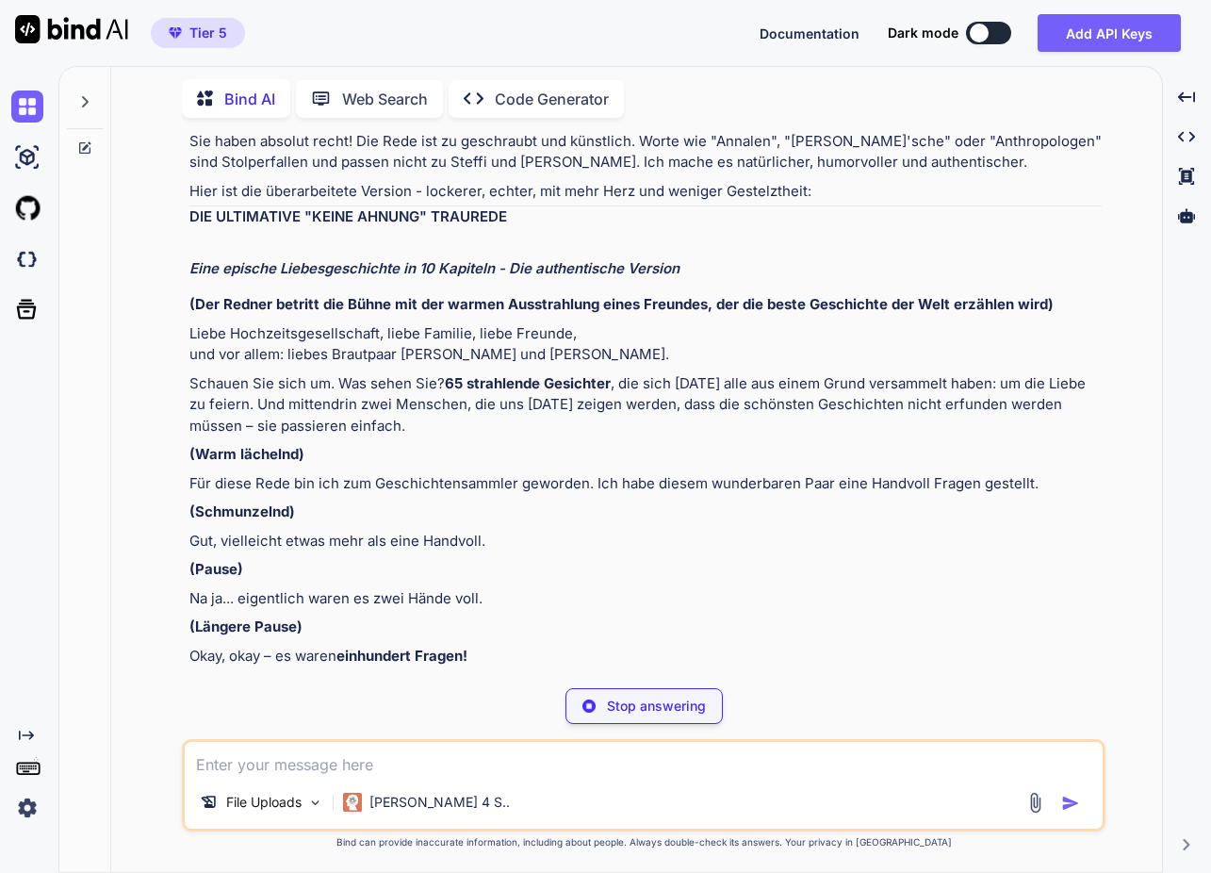
type textarea "x"
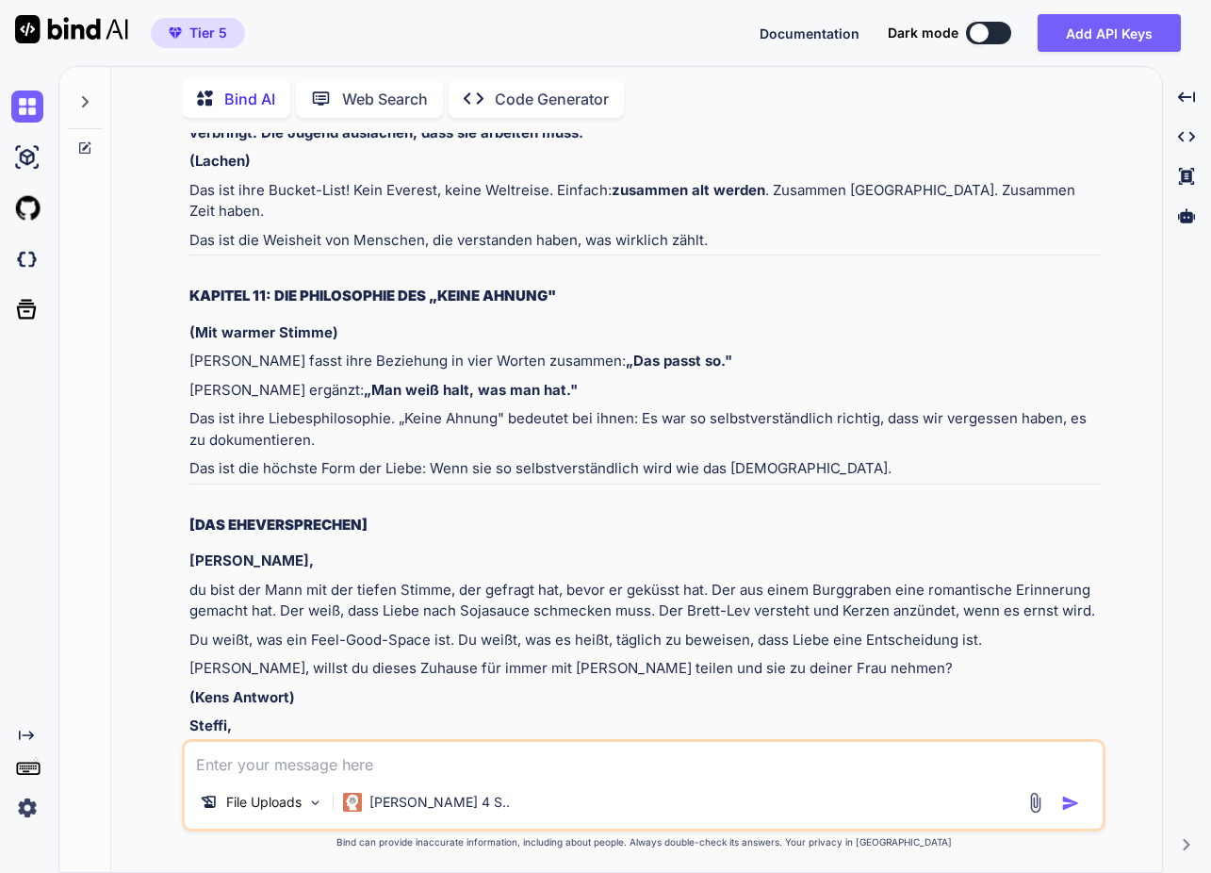
scroll to position [34540, 0]
click at [438, 766] on textarea at bounding box center [644, 759] width 918 height 34
click at [440, 762] on textarea at bounding box center [644, 759] width 918 height 34
type textarea "bitte unbedingt länger"
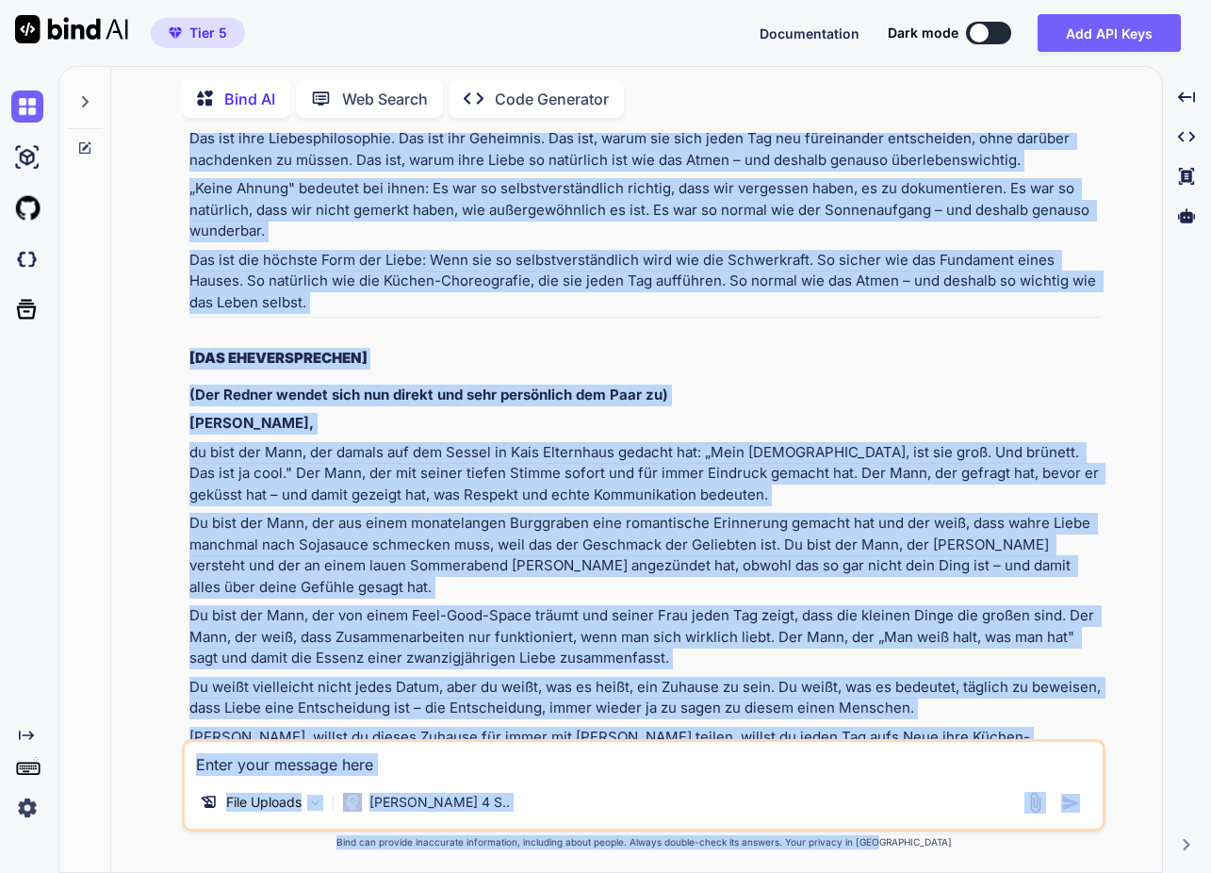
scroll to position [49838, 0]
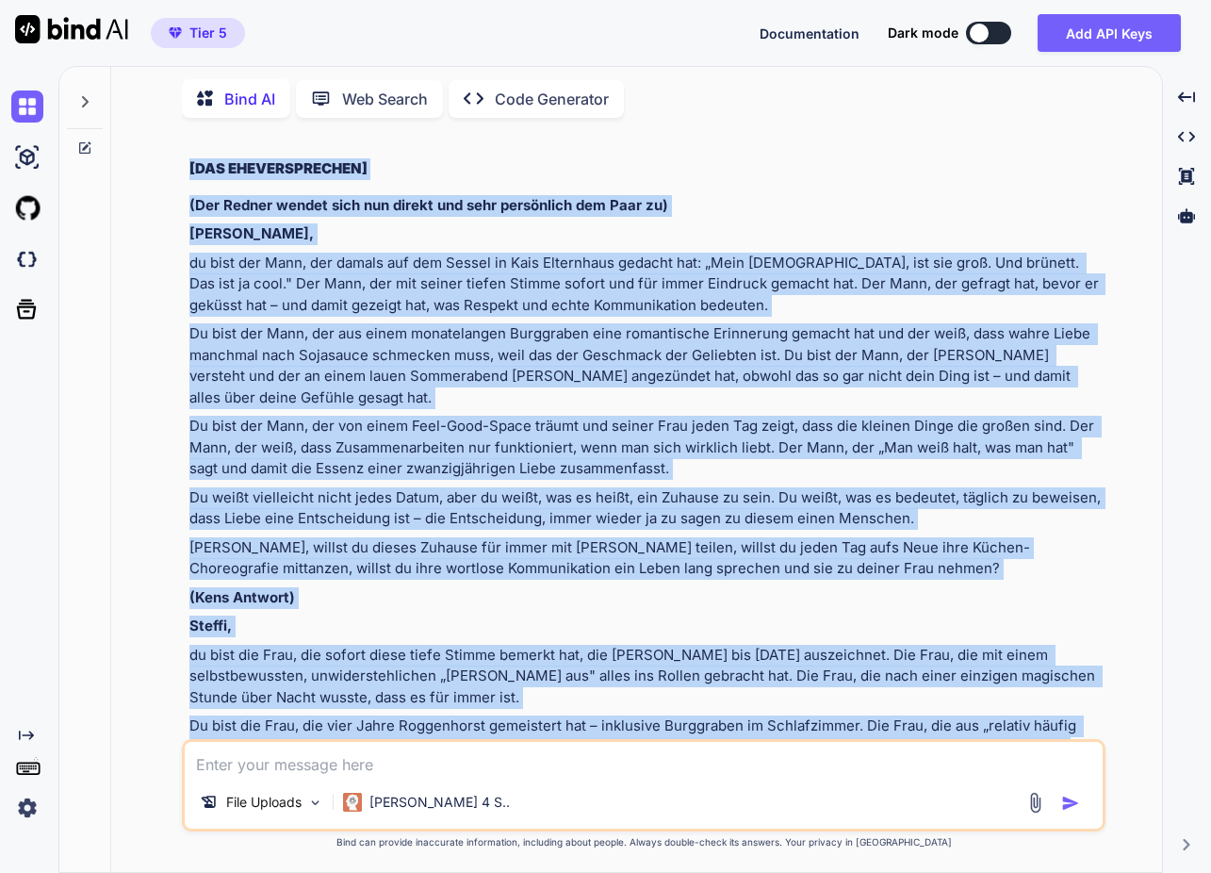
drag, startPoint x: 279, startPoint y: 496, endPoint x: 423, endPoint y: 576, distance: 165.0
copy div "Lorem Ipsumdolorsitametcons, adipi Elitsed, doeiu Tempori, utl etd magna: aliqu…"
